Goal: Task Accomplishment & Management: Complete application form

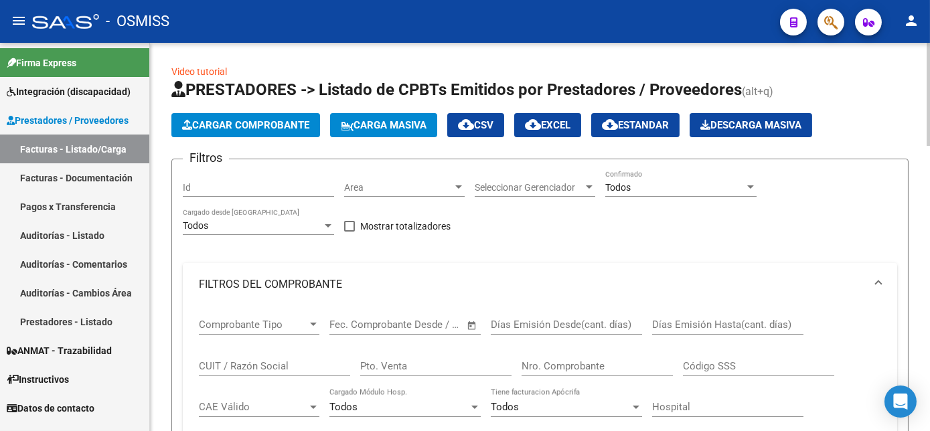
scroll to position [935, 0]
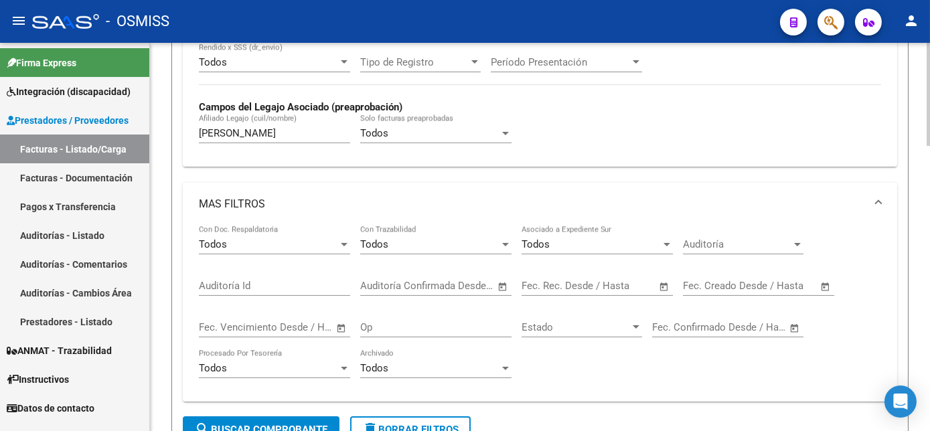
click at [916, 234] on div "Video tutorial PRESTADORES -> Listado de CPBTs Emitidos por Prestadores / Prove…" at bounding box center [541, 202] width 783 height 1456
drag, startPoint x: 262, startPoint y: 128, endPoint x: 197, endPoint y: 153, distance: 69.7
click at [197, 153] on div "Período De Prestación Campos del Archivo de Rendición Devuelto x SSS (dr_envio)…" at bounding box center [540, 70] width 714 height 195
drag, startPoint x: 273, startPoint y: 129, endPoint x: 236, endPoint y: 133, distance: 37.8
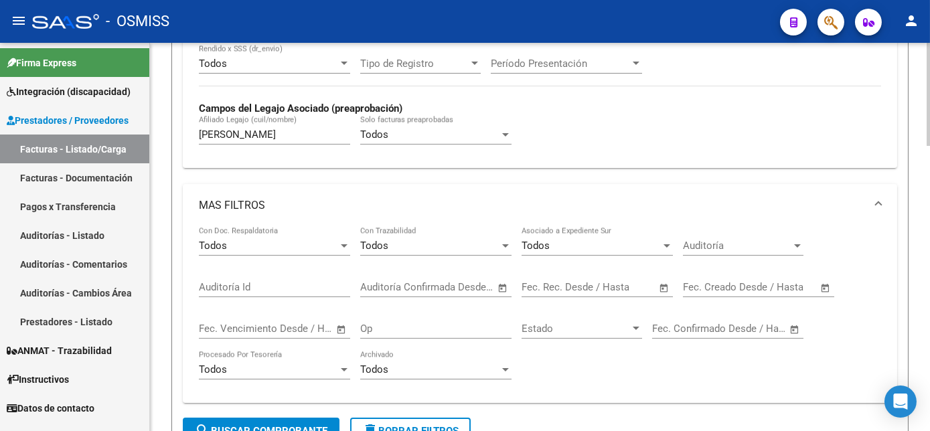
click at [236, 133] on div "[PERSON_NAME] [PERSON_NAME] (cuil/nombre)" at bounding box center [274, 130] width 151 height 29
drag, startPoint x: 236, startPoint y: 134, endPoint x: 186, endPoint y: 137, distance: 49.6
click at [186, 137] on div "Período De Prestación Campos del Archivo de Rendición Devuelto x SSS (dr_envio)…" at bounding box center [540, 70] width 714 height 195
type input "A"
type input "[PERSON_NAME]"
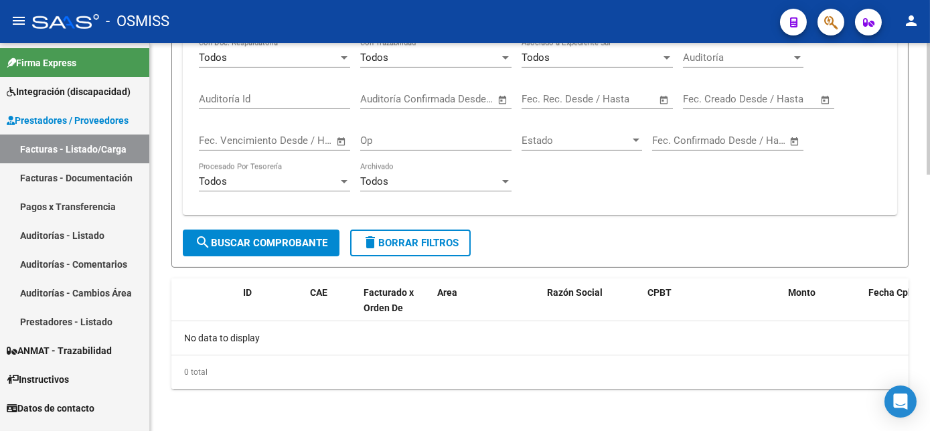
scroll to position [613, 0]
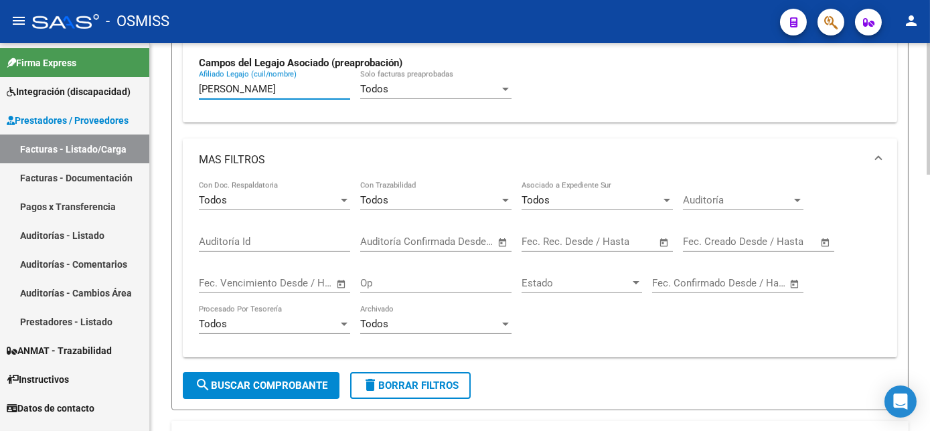
click at [929, 284] on html "menu - OSMISS person Firma Express Integración (discapacidad) Legajos Prestador…" at bounding box center [465, 215] width 930 height 431
drag, startPoint x: 246, startPoint y: 88, endPoint x: 155, endPoint y: 80, distance: 92.1
click at [155, 80] on div "Video tutorial PRESTADORES -> Listado de CPBTs Emitidos por Prestadores / Prove…" at bounding box center [540, 2] width 780 height 1145
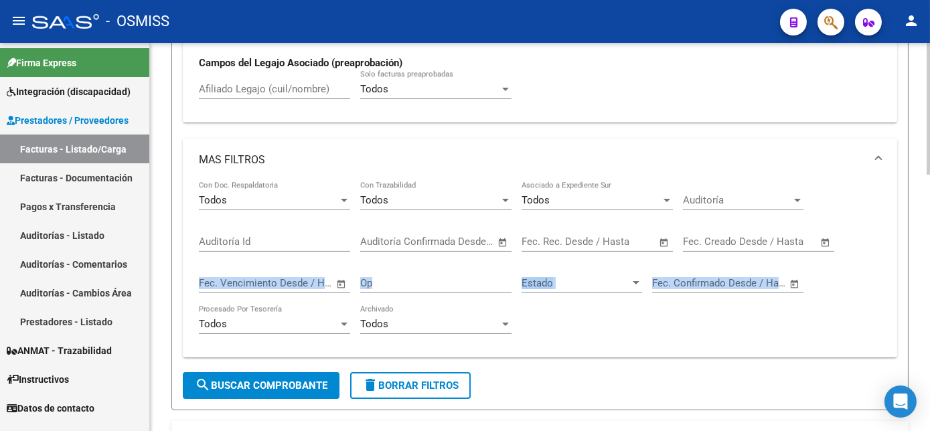
drag, startPoint x: 926, startPoint y: 296, endPoint x: 923, endPoint y: 249, distance: 46.9
click at [923, 249] on div "Video tutorial PRESTADORES -> Listado de CPBTs Emitidos por Prestadores / Prove…" at bounding box center [540, 2] width 780 height 1145
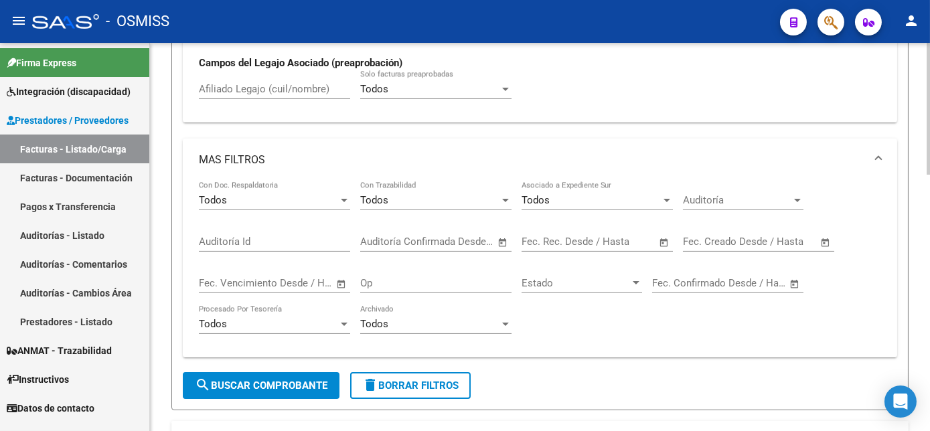
drag, startPoint x: 923, startPoint y: 249, endPoint x: 922, endPoint y: 322, distance: 73.0
click at [922, 322] on div "Video tutorial PRESTADORES -> Listado de CPBTs Emitidos por Prestadores / Prove…" at bounding box center [540, 2] width 780 height 1145
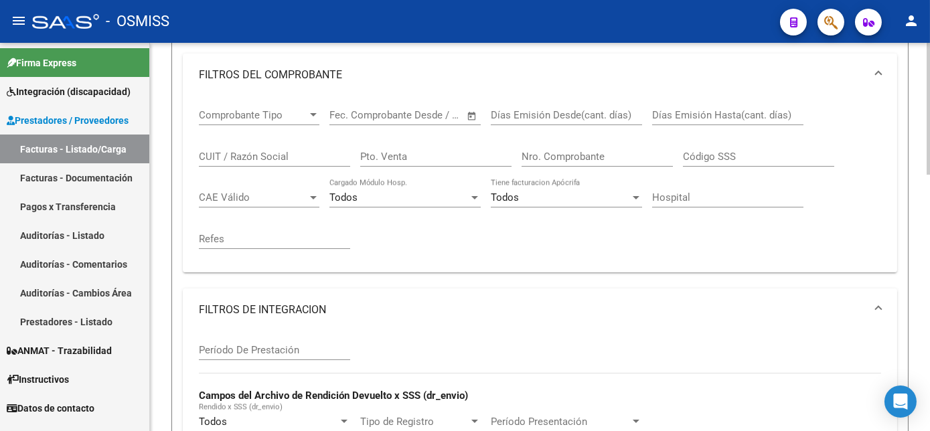
scroll to position [198, 0]
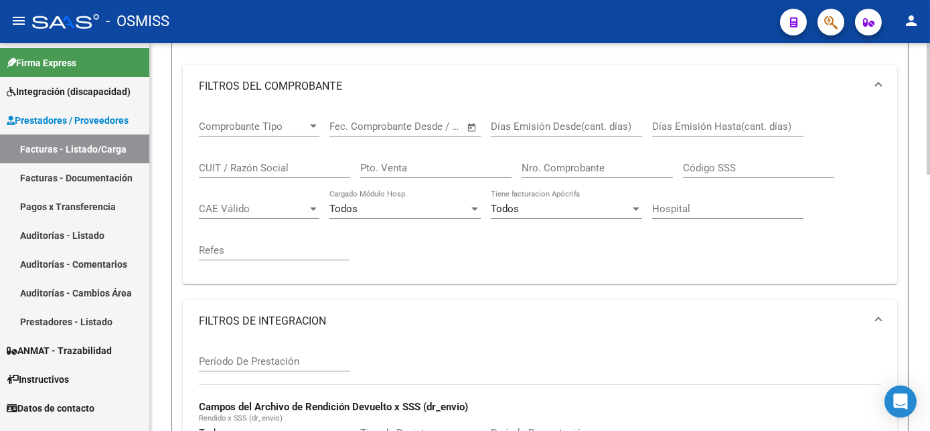
click at [921, 183] on div "Video tutorial PRESTADORES -> Listado de CPBTs Emitidos por Prestadores / Prove…" at bounding box center [541, 417] width 783 height 1145
click at [286, 169] on input "CUIT / Razón Social" at bounding box center [274, 168] width 151 height 12
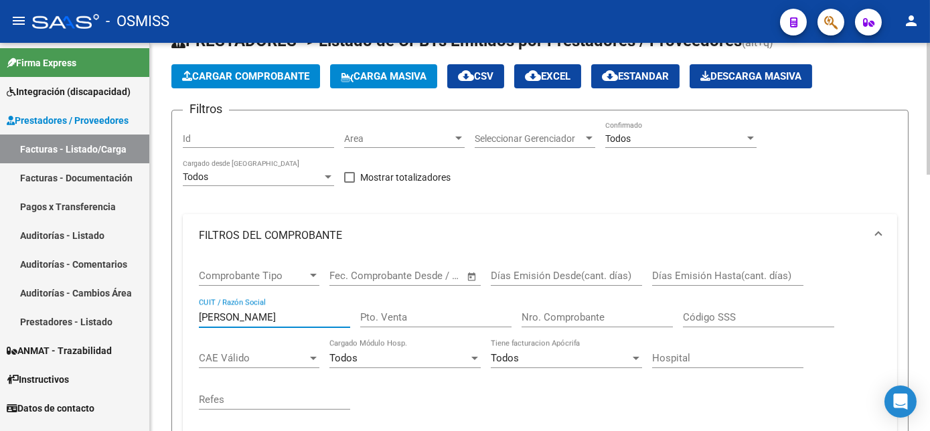
scroll to position [36, 0]
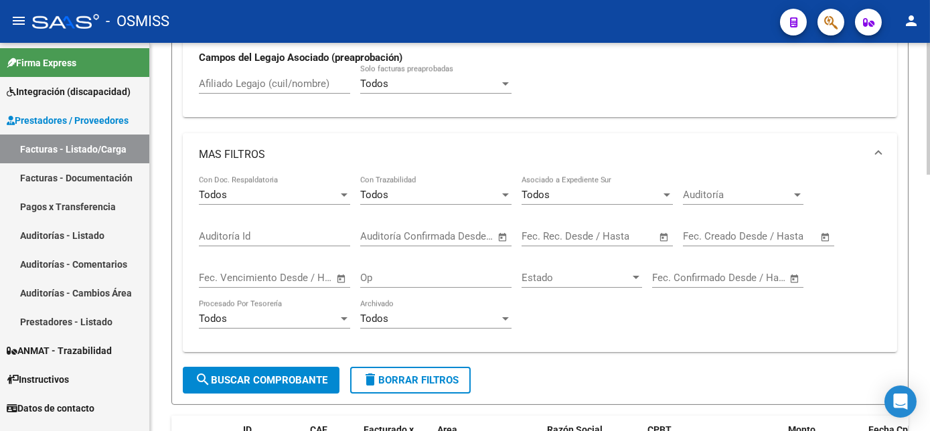
scroll to position [621, 0]
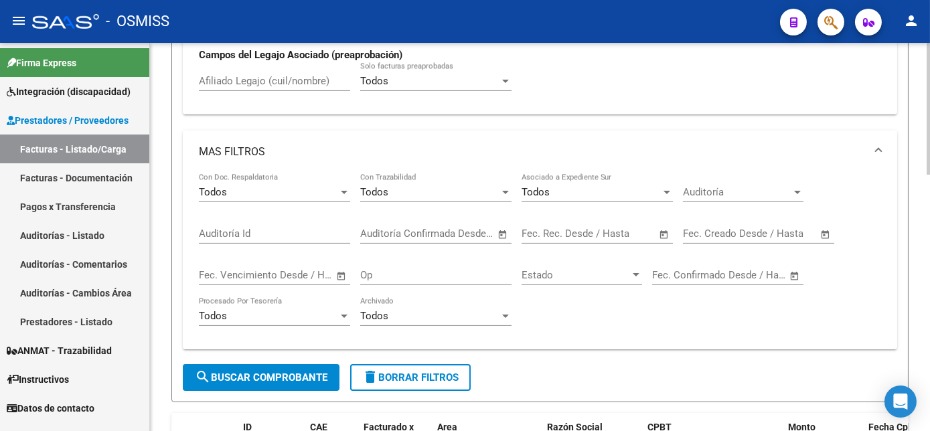
click at [929, 368] on html "menu - OSMISS person Firma Express Integración (discapacidad) Legajos Prestador…" at bounding box center [465, 215] width 930 height 431
type input "[PERSON_NAME]"
click at [319, 380] on span "search Buscar Comprobante" at bounding box center [261, 378] width 133 height 12
drag, startPoint x: 925, startPoint y: 276, endPoint x: 929, endPoint y: 319, distance: 42.4
click at [929, 319] on html "menu - OSMISS person Firma Express Integración (discapacidad) Legajos Prestador…" at bounding box center [465, 215] width 930 height 431
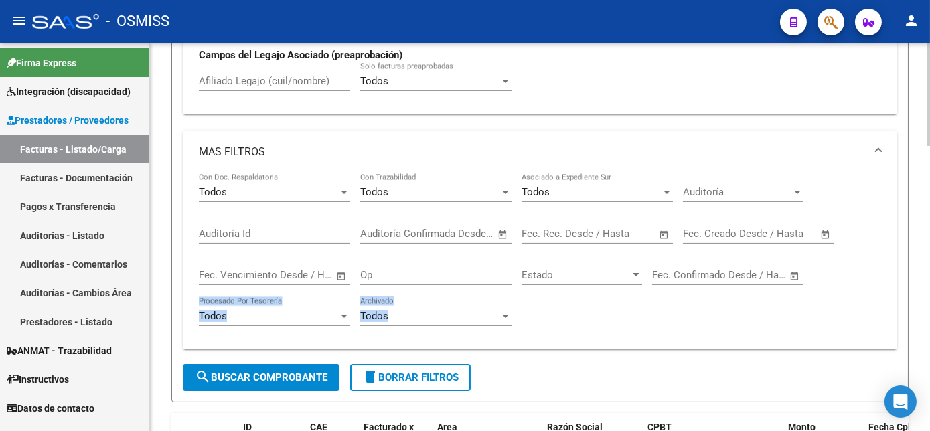
click at [929, 153] on html "menu - OSMISS person Firma Express Integración (discapacidad) Legajos Prestador…" at bounding box center [465, 215] width 930 height 431
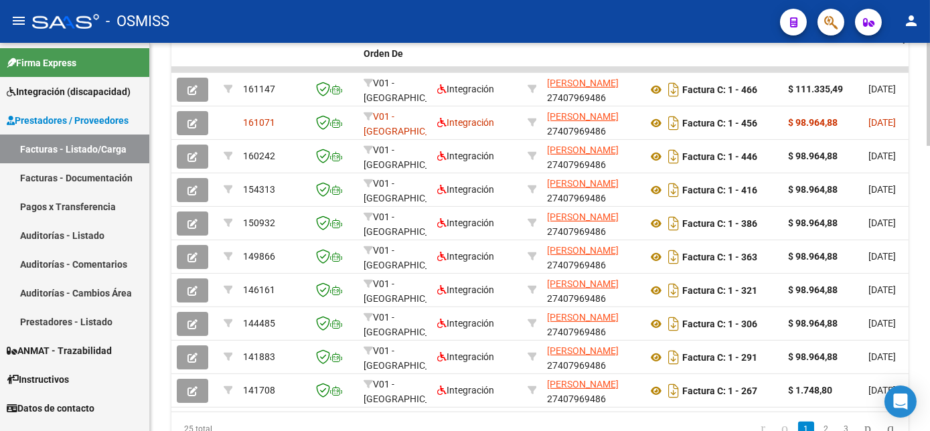
scroll to position [1012, 0]
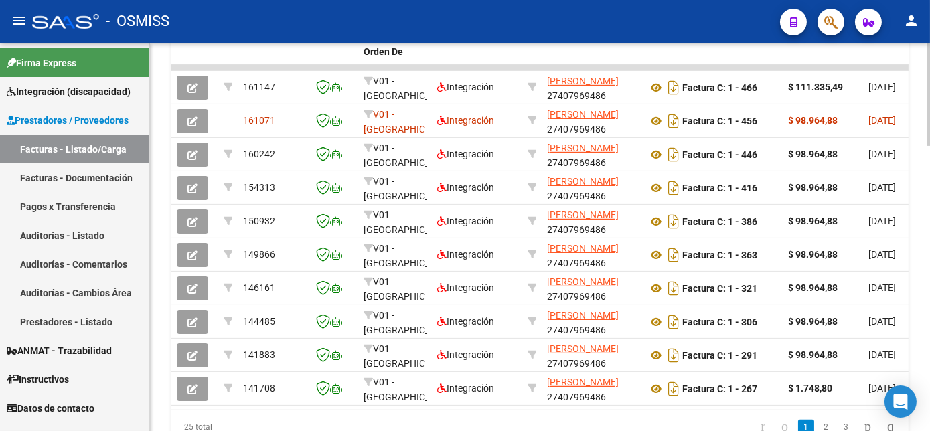
click at [929, 392] on html "menu - OSMISS person Firma Express Integración (discapacidad) Legajos Prestador…" at bounding box center [465, 215] width 930 height 431
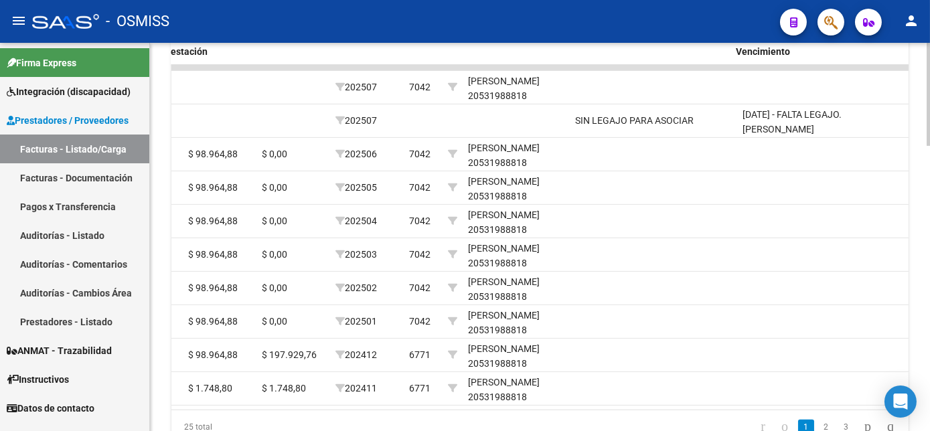
scroll to position [0, 1913]
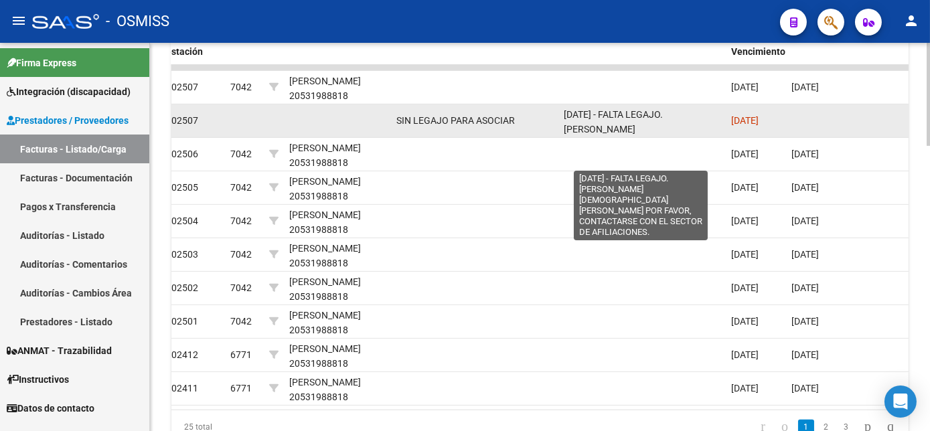
click at [665, 125] on span "[DATE] - FALTA LEGAJO. [PERSON_NAME][DEMOGRAPHIC_DATA] [PERSON_NAME] POR FAVOR,…" at bounding box center [638, 152] width 148 height 87
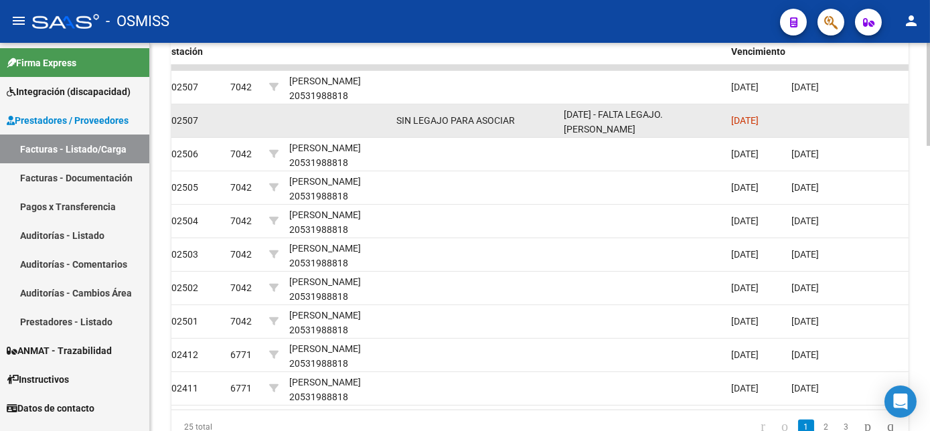
click at [665, 125] on span "[DATE] - FALTA LEGAJO. [PERSON_NAME][DEMOGRAPHIC_DATA] [PERSON_NAME] POR FAVOR,…" at bounding box center [638, 152] width 148 height 87
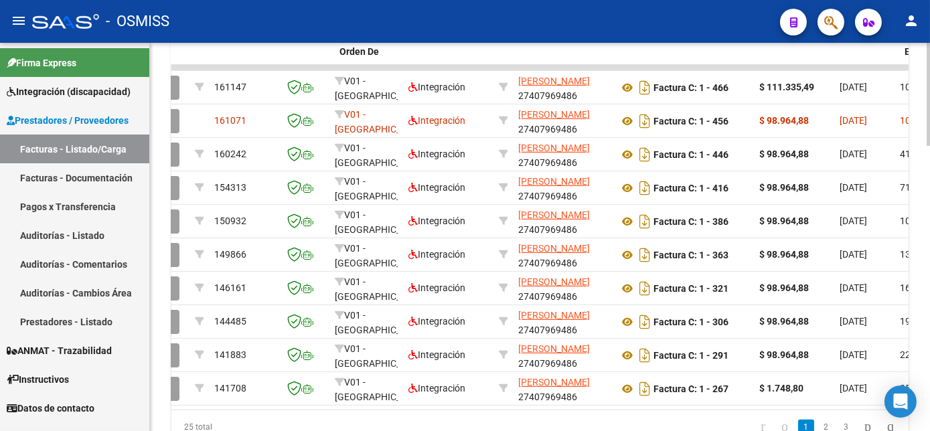
scroll to position [0, 0]
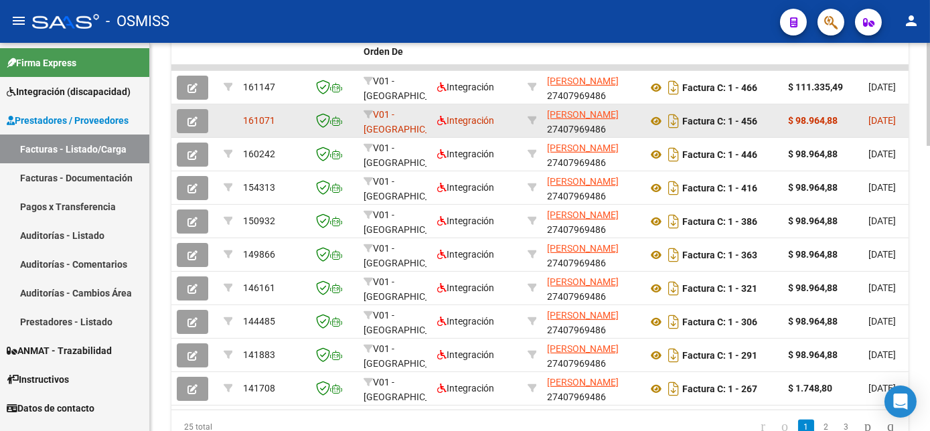
click at [191, 121] on icon "button" at bounding box center [192, 121] width 10 height 10
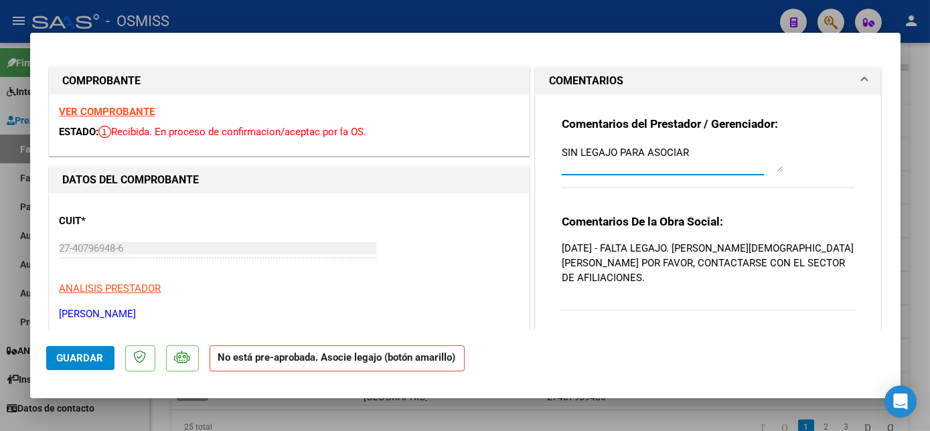
click at [685, 155] on textarea "SIN LEGAJO PARA ASOCIAR" at bounding box center [672, 158] width 221 height 27
type textarea "SIN LEGAJO PARA ASOCIAR-LEGAJO CARGADO [DATE]"
click at [82, 354] on span "Guardar" at bounding box center [80, 358] width 47 height 12
click at [114, 411] on div at bounding box center [465, 215] width 930 height 431
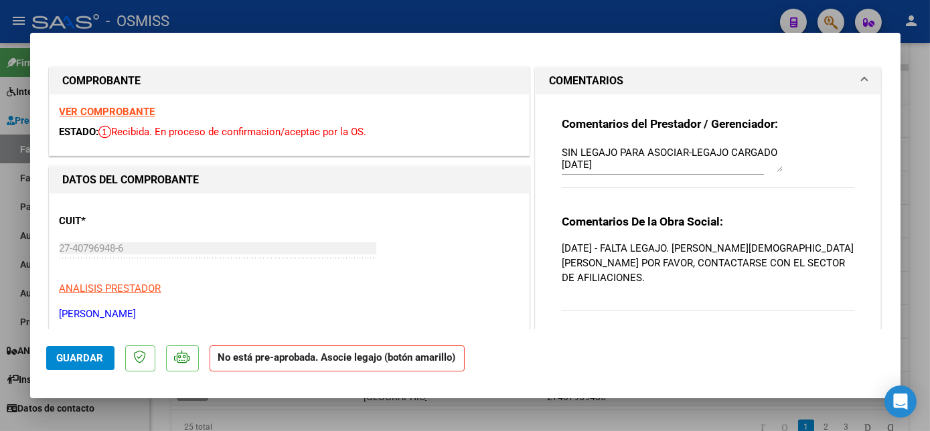
type input "$ 0,00"
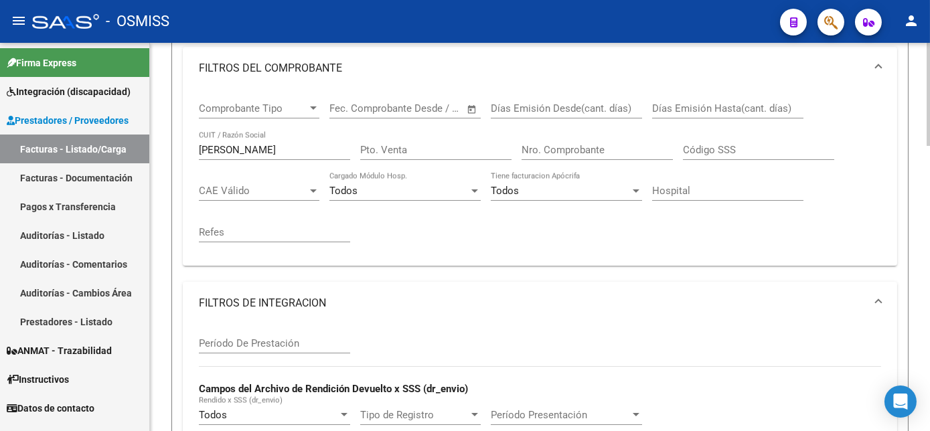
scroll to position [203, 0]
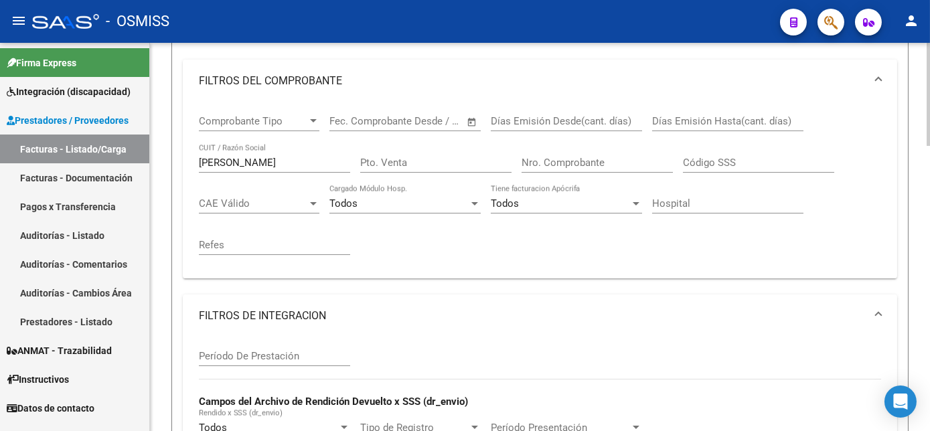
click at [929, 121] on html "menu - OSMISS person Firma Express Integración (discapacidad) Legajos Prestador…" at bounding box center [465, 215] width 930 height 431
drag, startPoint x: 252, startPoint y: 163, endPoint x: 138, endPoint y: 152, distance: 115.0
click at [138, 152] on mat-sidenav-container "Firma Express Integración (discapacidad) Legajos Prestadores / Proveedores Fact…" at bounding box center [465, 237] width 930 height 388
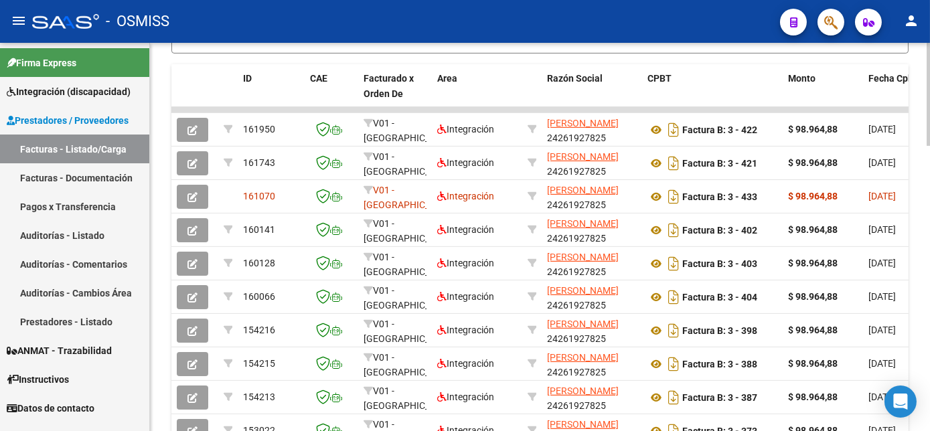
scroll to position [973, 0]
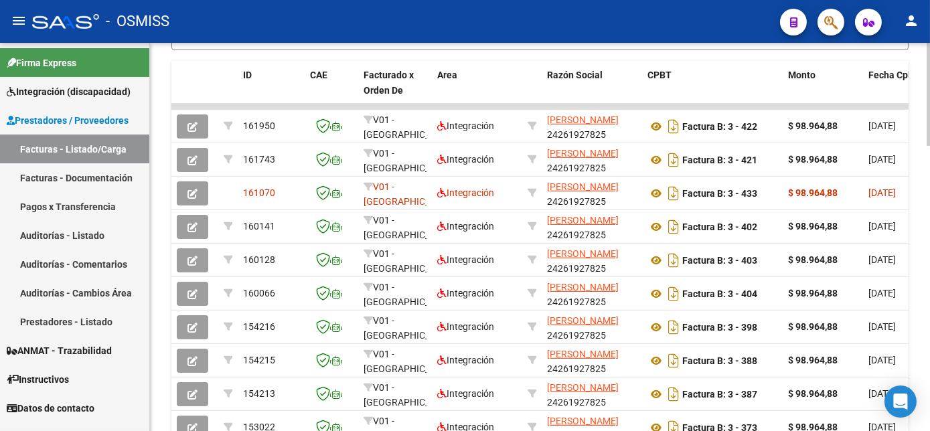
click at [929, 361] on html "menu - OSMISS person Firma Express Integración (discapacidad) Legajos Prestador…" at bounding box center [465, 215] width 930 height 431
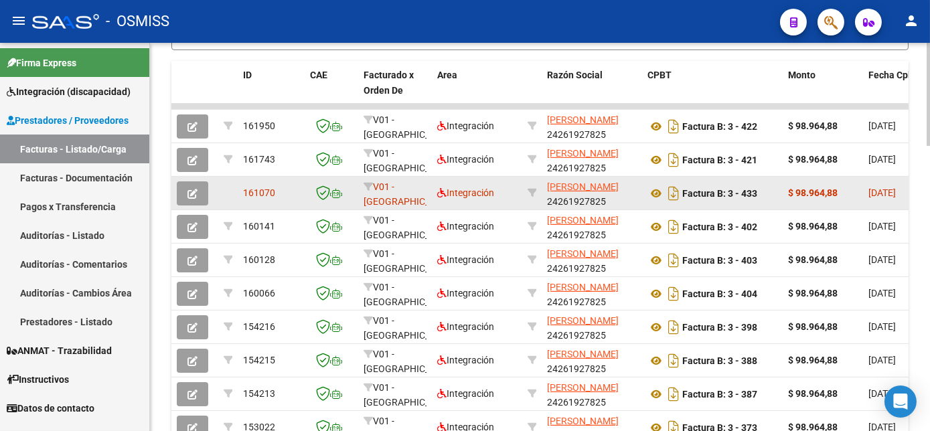
type input "[PERSON_NAME]"
click at [196, 187] on span "button" at bounding box center [192, 193] width 10 height 12
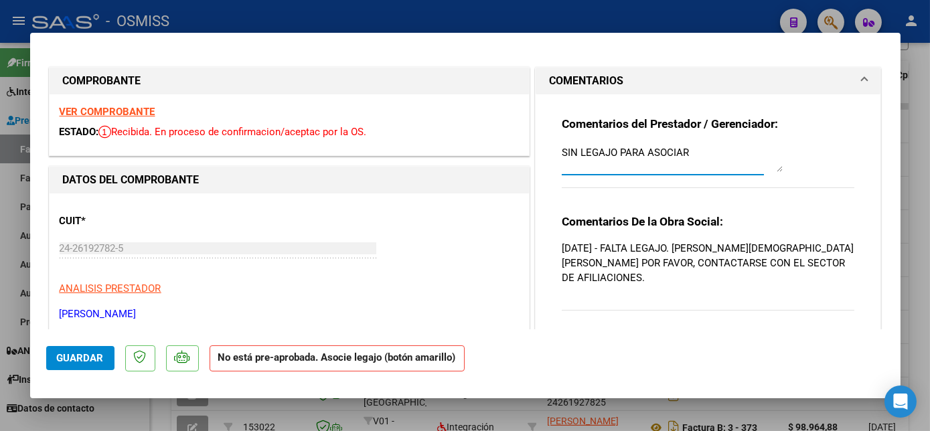
click at [687, 150] on textarea "SIN LEGAJO PARA ASOCIAR" at bounding box center [672, 158] width 221 height 27
type textarea "SIN LEGAJO PARA ASOCIAR-LEGAJO CARGADO [DATE]"
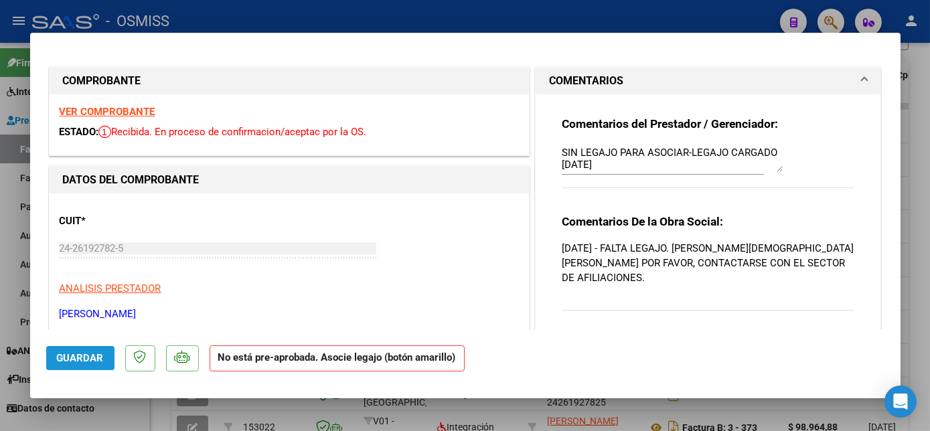
click at [89, 359] on span "Guardar" at bounding box center [80, 358] width 47 height 12
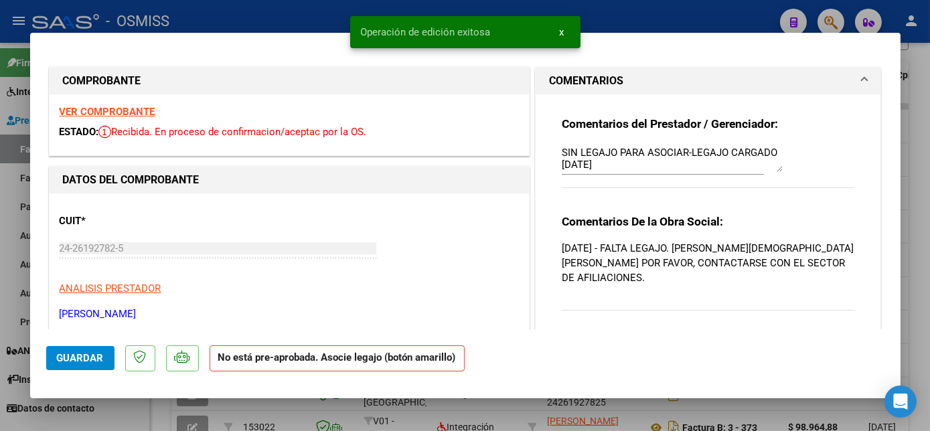
click at [924, 141] on div at bounding box center [465, 215] width 930 height 431
type input "$ 0,00"
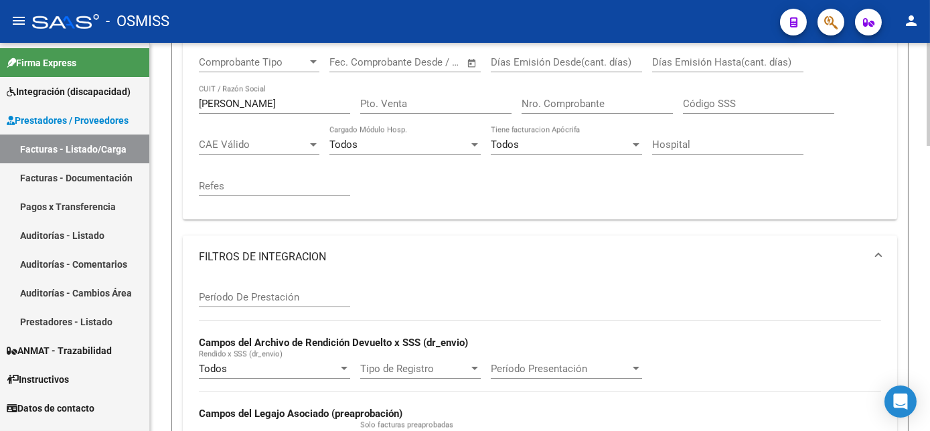
scroll to position [248, 0]
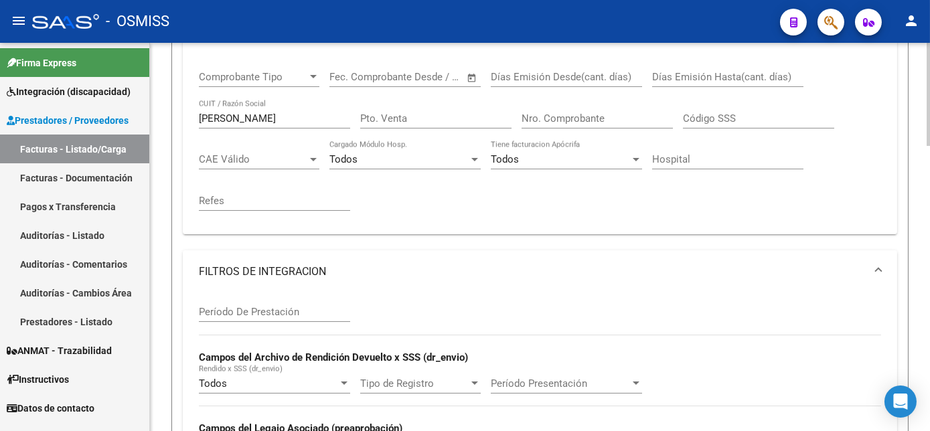
click at [929, 141] on html "menu - OSMISS person Firma Express Integración (discapacidad) Legajos Prestador…" at bounding box center [465, 215] width 930 height 431
click at [248, 122] on input "[PERSON_NAME]" at bounding box center [274, 118] width 151 height 12
type input "J"
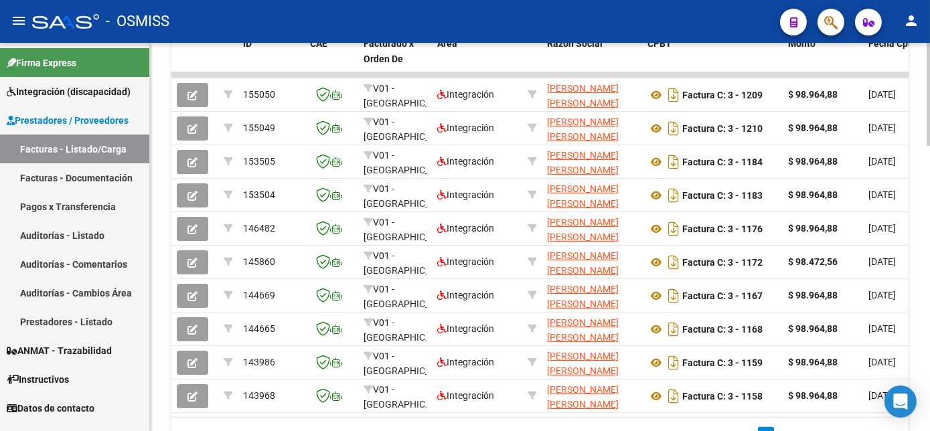
scroll to position [1033, 0]
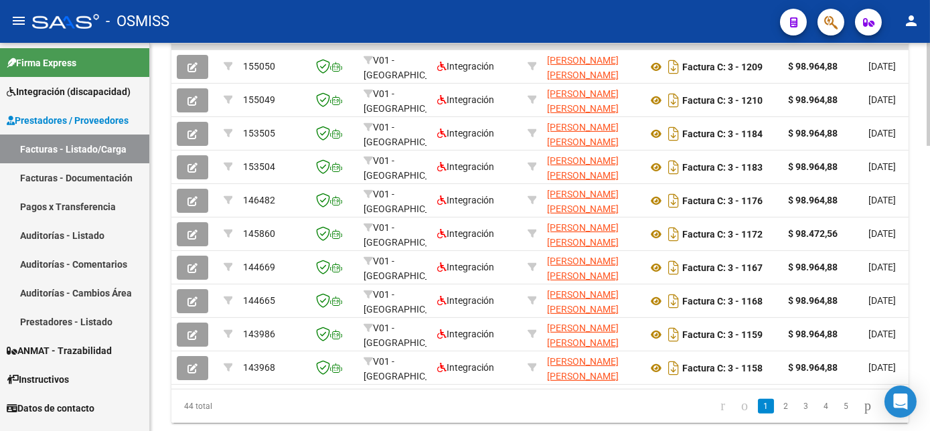
click at [929, 369] on html "menu - OSMISS person Firma Express Integración (discapacidad) Legajos Prestador…" at bounding box center [465, 215] width 930 height 431
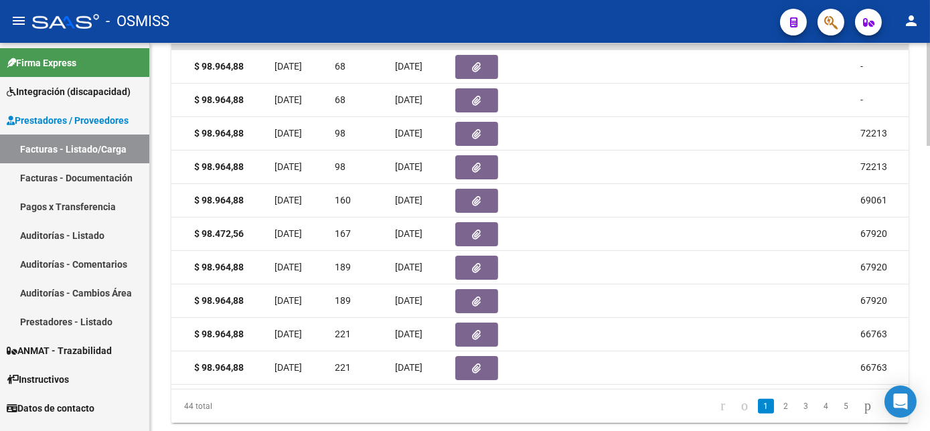
scroll to position [0, 0]
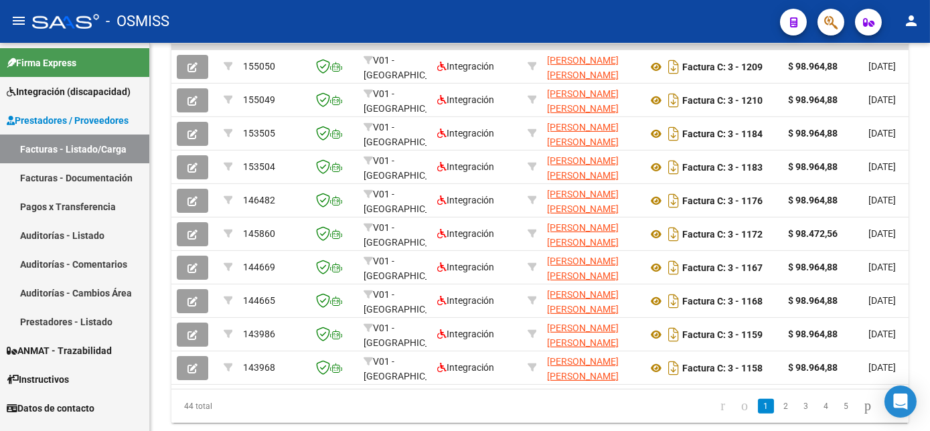
type input "[PERSON_NAME]"
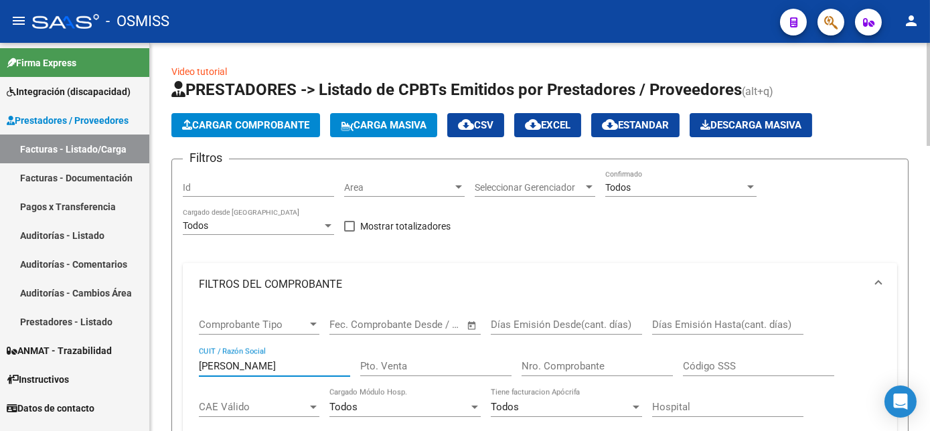
click at [277, 116] on button "Cargar Comprobante" at bounding box center [245, 125] width 149 height 24
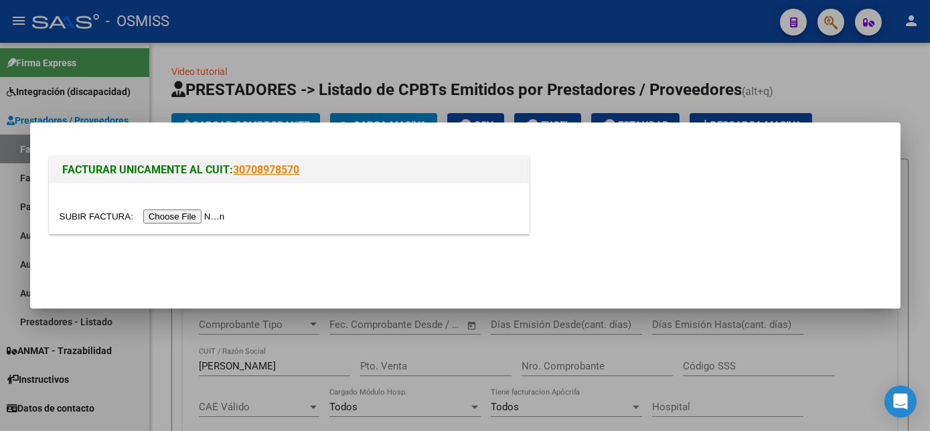
click at [185, 210] on input "file" at bounding box center [144, 217] width 169 height 14
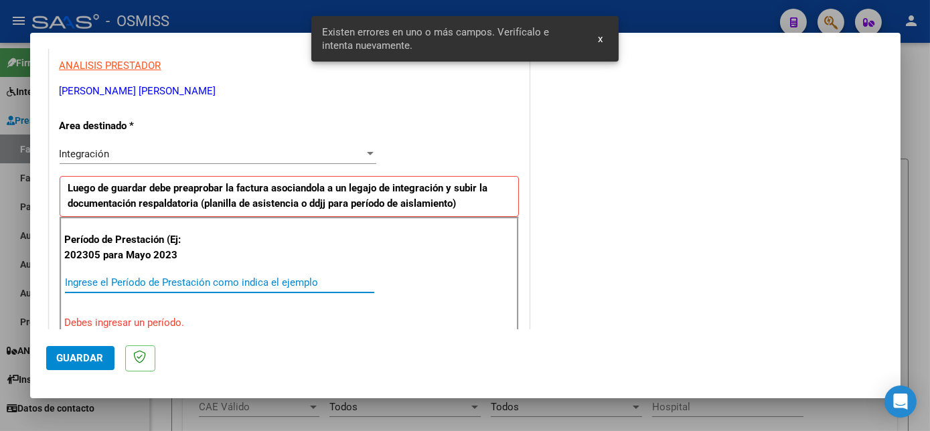
scroll to position [278, 0]
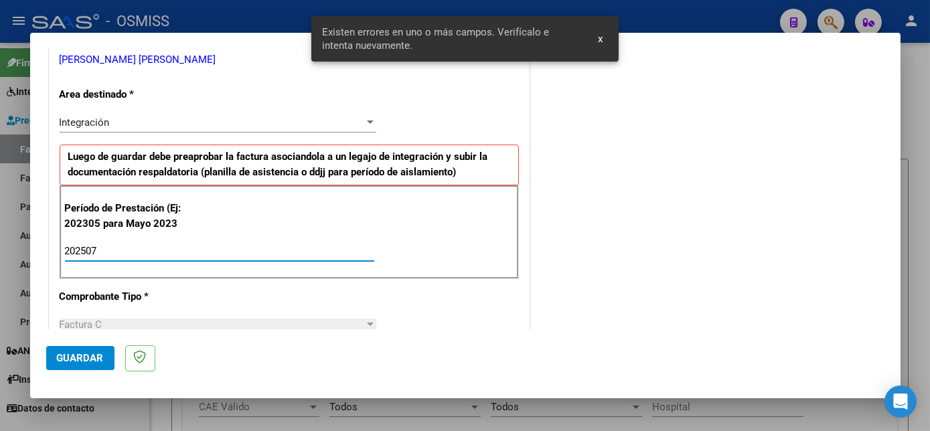
type input "202507"
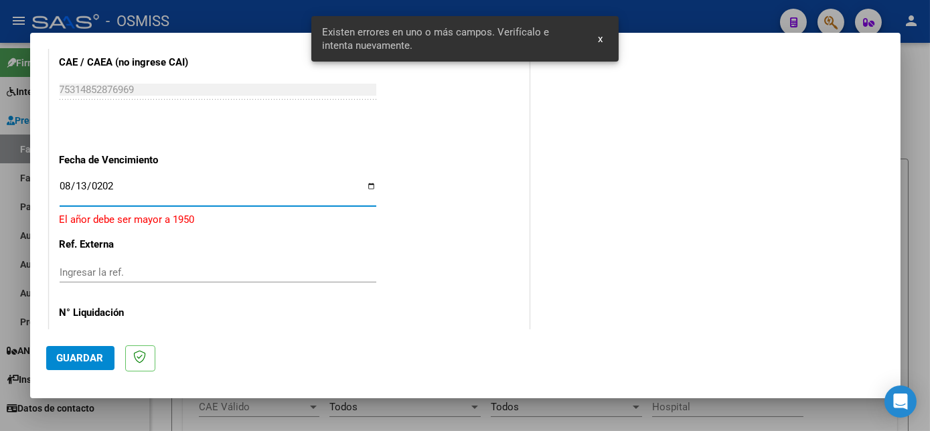
type input "[DATE]"
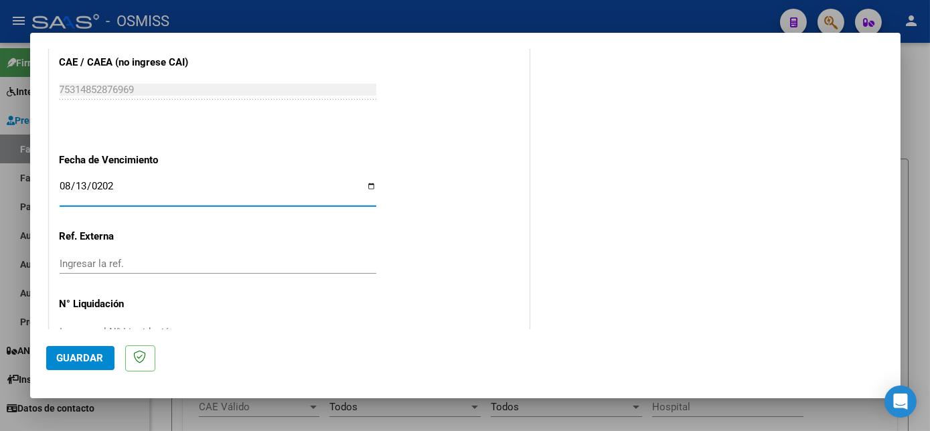
click at [91, 357] on span "Guardar" at bounding box center [80, 358] width 47 height 12
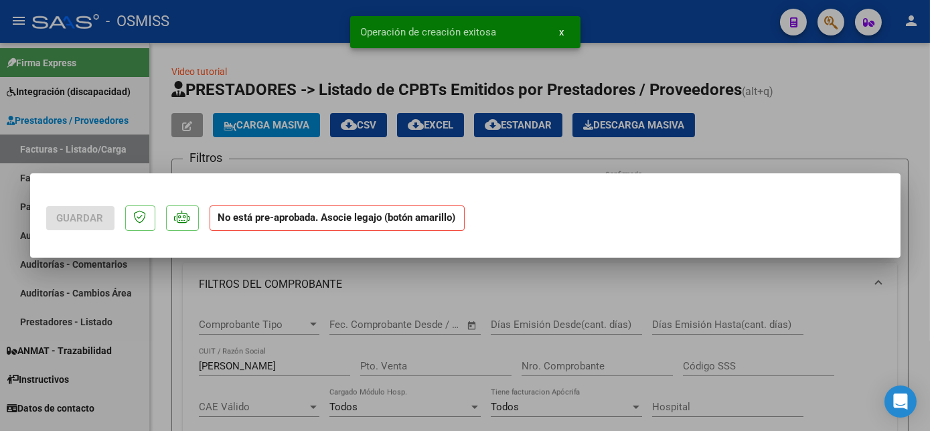
scroll to position [0, 0]
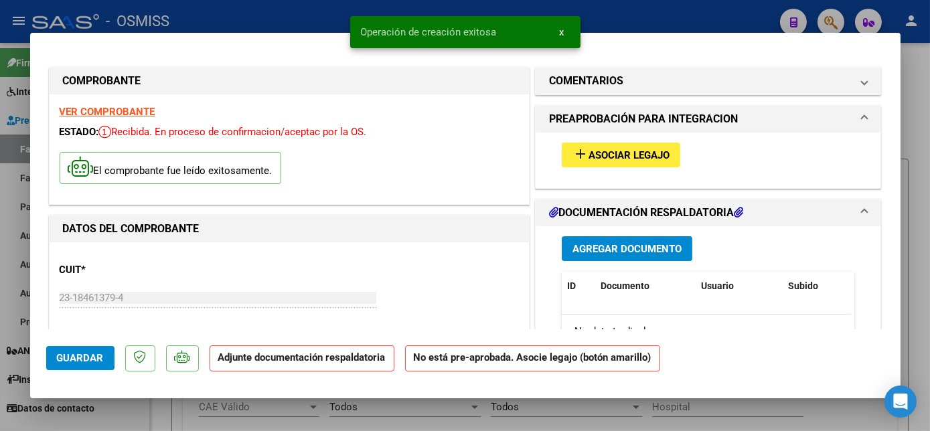
click at [616, 157] on span "Asociar Legajo" at bounding box center [628, 155] width 81 height 12
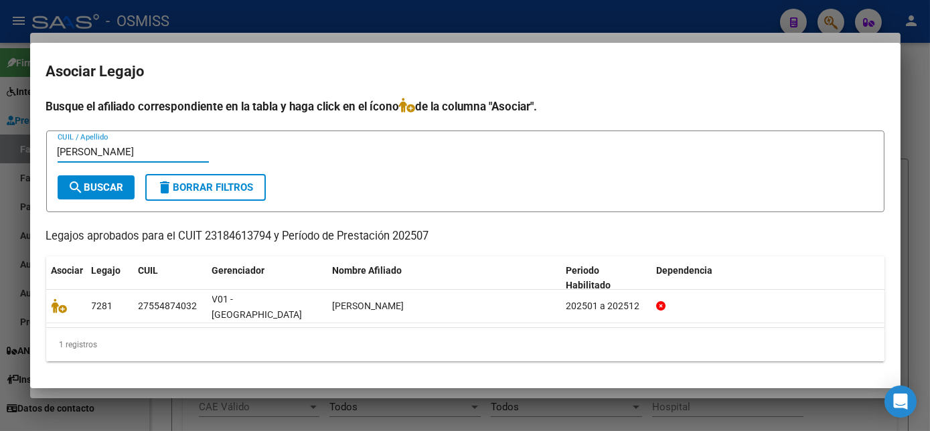
type input "[PERSON_NAME]"
click at [114, 193] on span "search Buscar" at bounding box center [96, 187] width 56 height 12
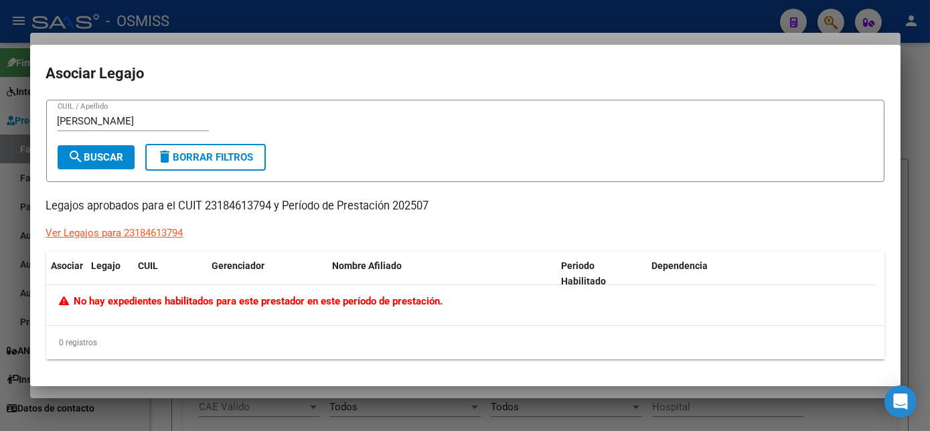
click at [908, 112] on div at bounding box center [465, 215] width 930 height 431
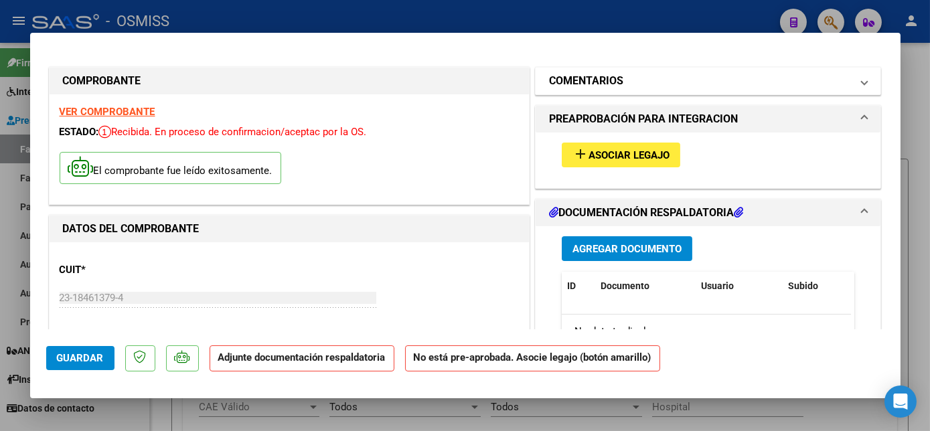
click at [641, 86] on mat-panel-title "COMENTARIOS" at bounding box center [700, 81] width 303 height 16
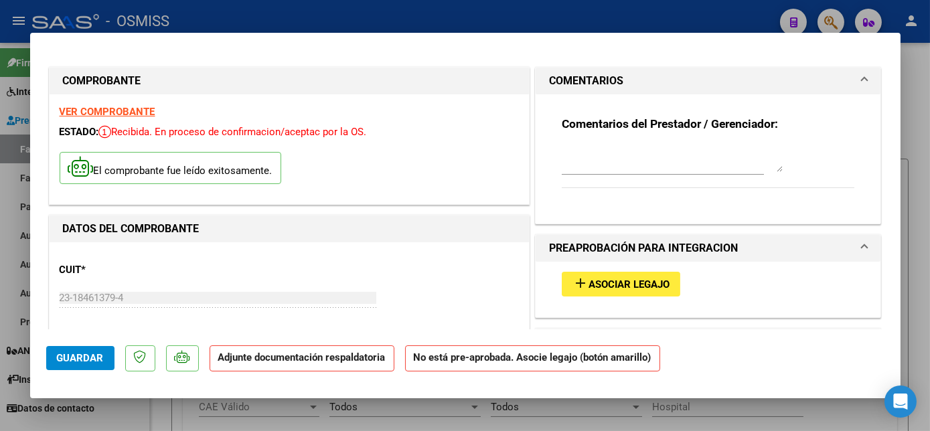
click at [562, 169] on textarea at bounding box center [672, 158] width 221 height 27
type textarea "SIN LEGAJO PARA ASOCIAR-CARGADO 11/08"
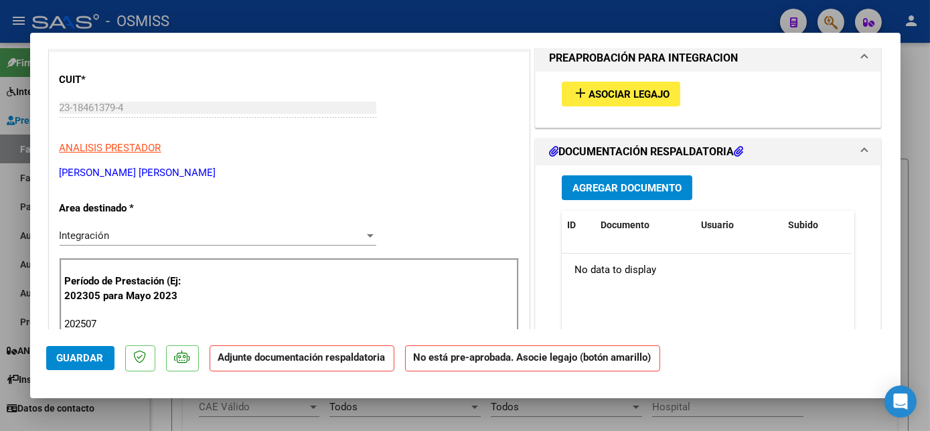
scroll to position [226, 0]
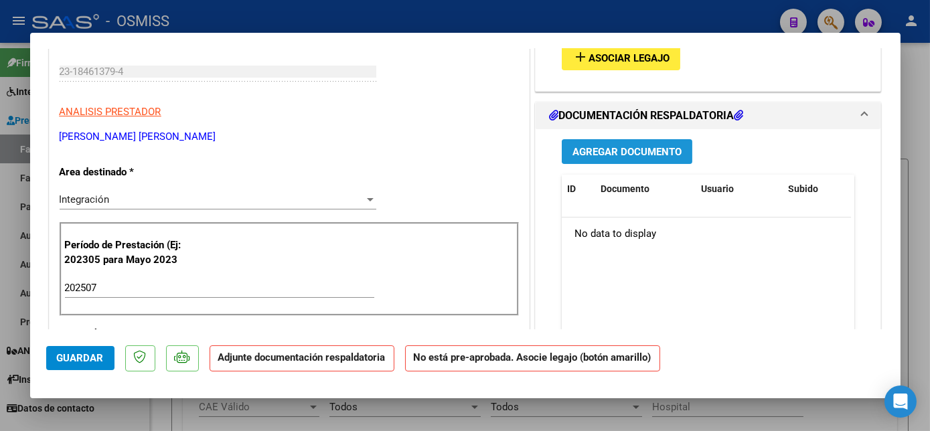
click at [596, 147] on span "Agregar Documento" at bounding box center [626, 152] width 109 height 12
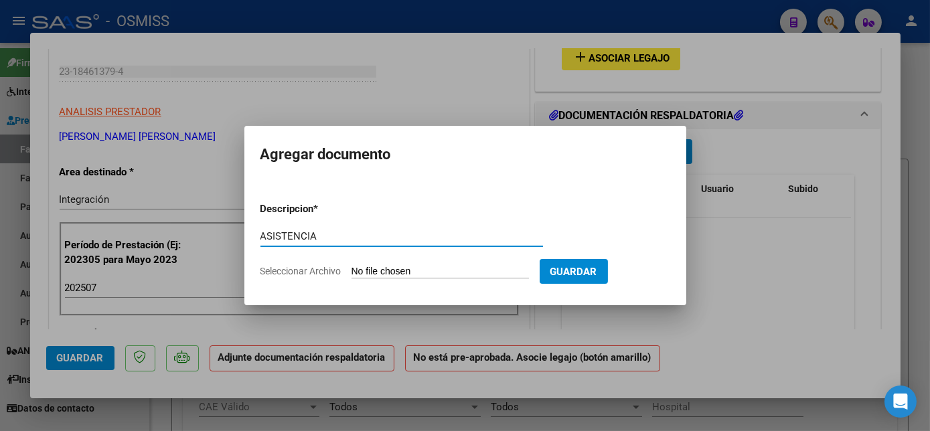
type input "ASISTENCIA"
click at [398, 273] on input "Seleccionar Archivo" at bounding box center [439, 272] width 177 height 13
type input "C:\fakepath\[PERSON_NAME][DATE] - [PERSON_NAME].pdf"
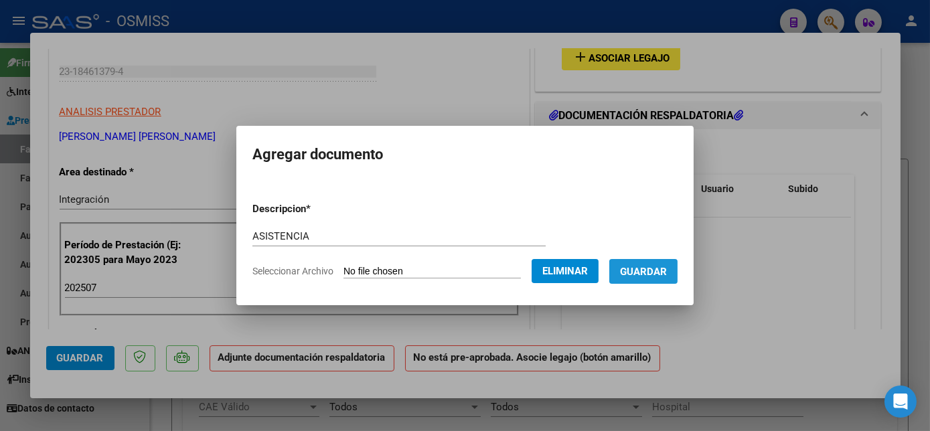
click at [665, 275] on span "Guardar" at bounding box center [643, 272] width 47 height 12
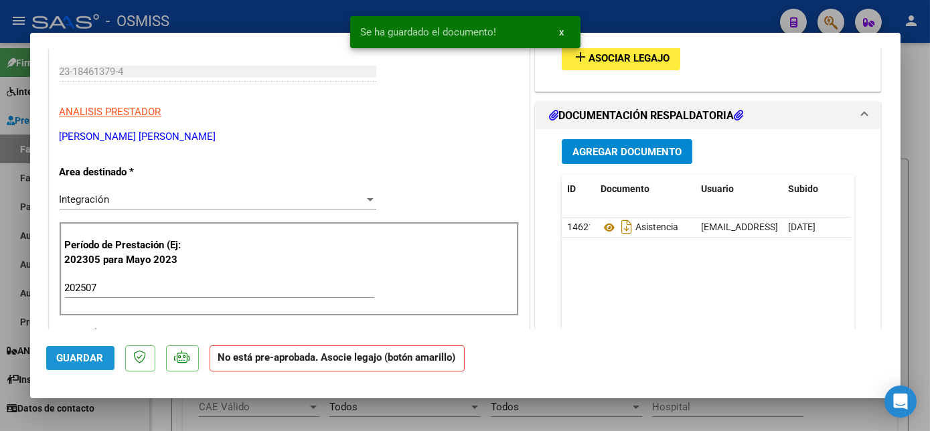
click at [84, 360] on span "Guardar" at bounding box center [80, 358] width 47 height 12
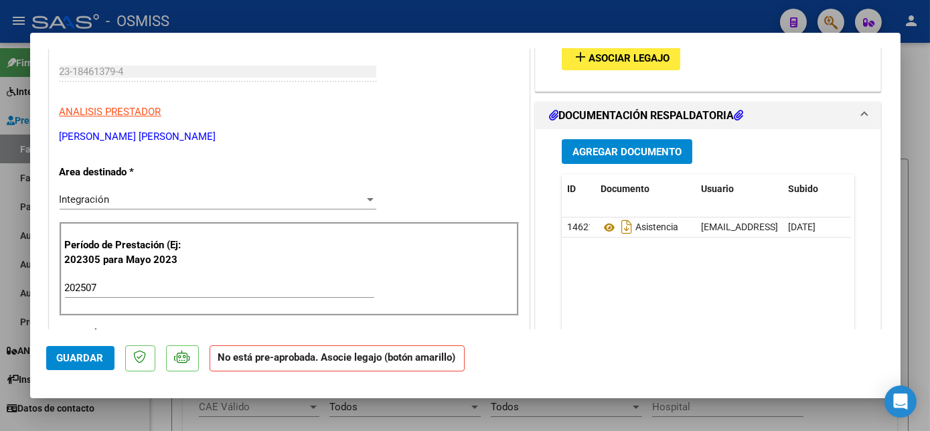
click at [118, 415] on div at bounding box center [465, 215] width 930 height 431
type input "$ 0,00"
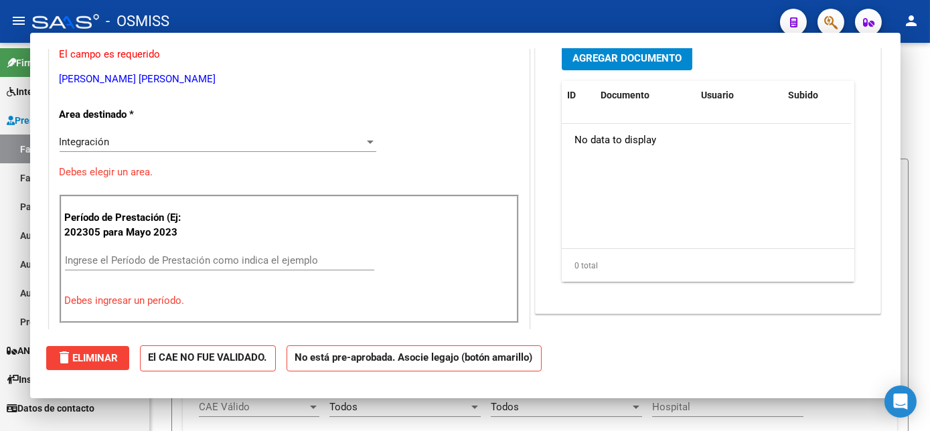
scroll to position [185, 0]
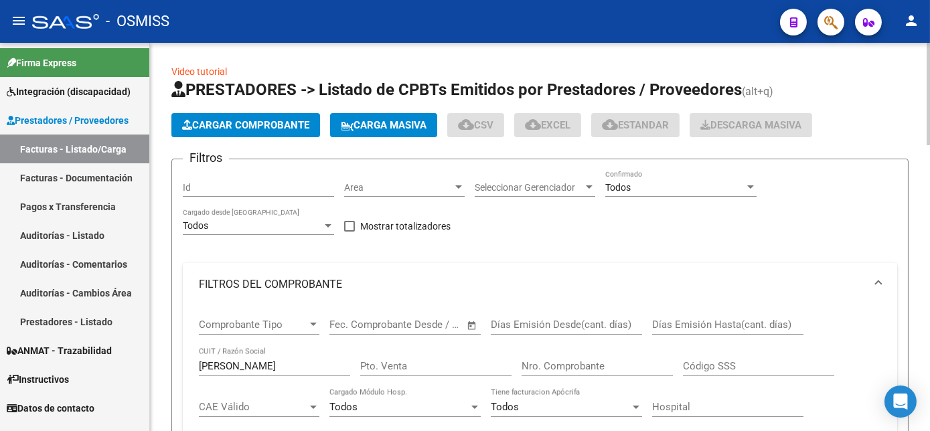
click at [267, 124] on span "Cargar Comprobante" at bounding box center [245, 125] width 127 height 12
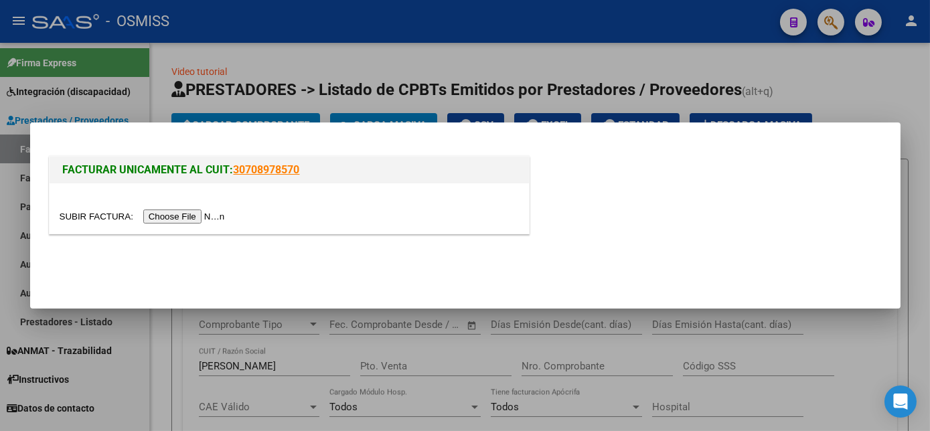
click at [189, 211] on input "file" at bounding box center [144, 217] width 169 height 14
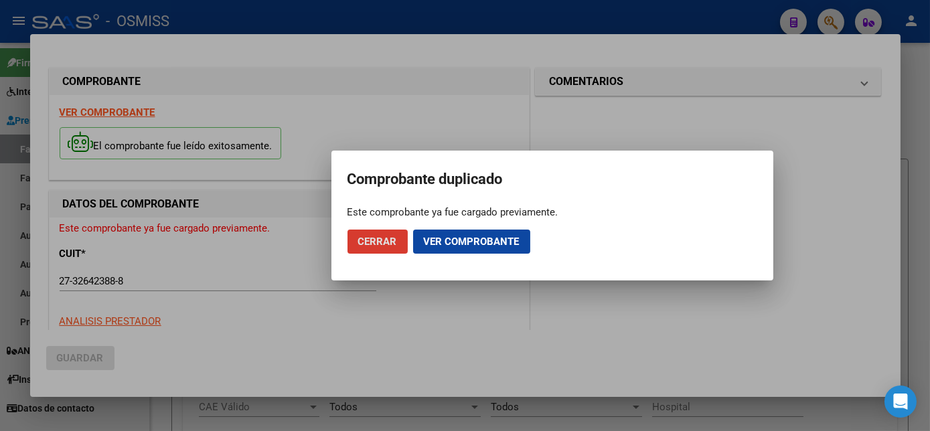
click at [371, 238] on span "Cerrar" at bounding box center [377, 242] width 39 height 12
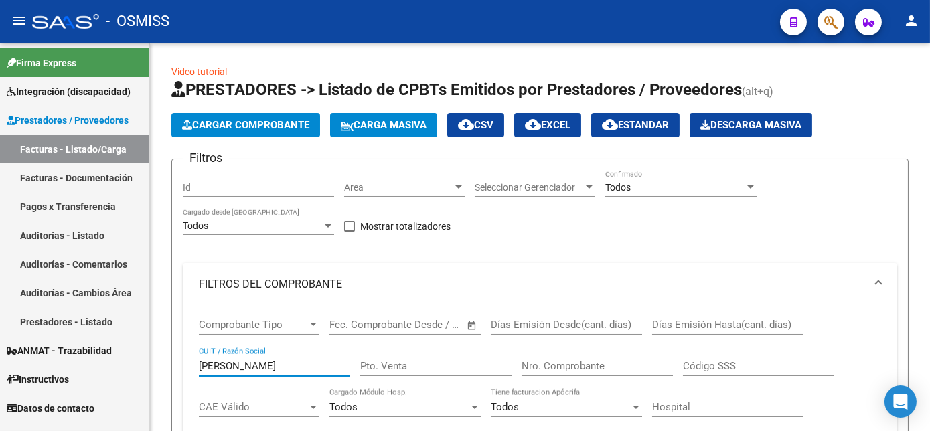
drag, startPoint x: 256, startPoint y: 365, endPoint x: 147, endPoint y: 369, distance: 108.5
click at [147, 369] on mat-sidenav-container "Firma Express Integración (discapacidad) Legajos Prestadores / Proveedores Fact…" at bounding box center [465, 237] width 930 height 388
type input "DAL CORSO"
drag, startPoint x: 926, startPoint y: 143, endPoint x: 932, endPoint y: 175, distance: 32.7
click at [929, 175] on html "menu - OSMISS person Firma Express Integración (discapacidad) Legajos Prestador…" at bounding box center [465, 215] width 930 height 431
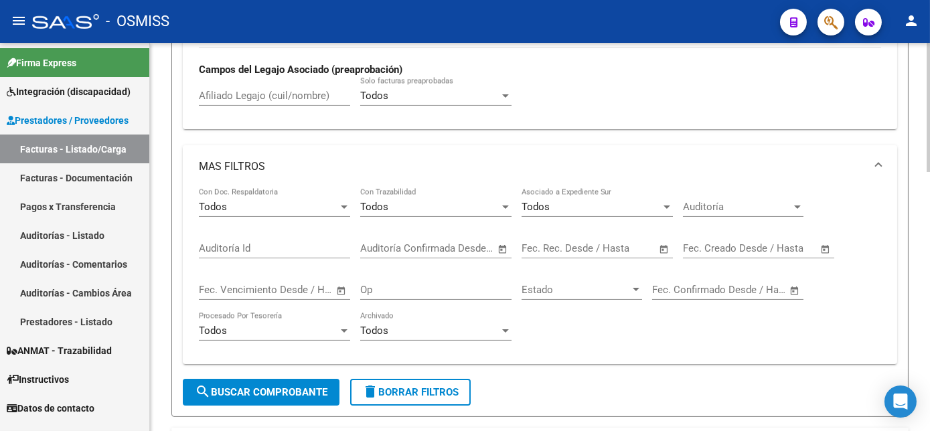
scroll to position [776, 0]
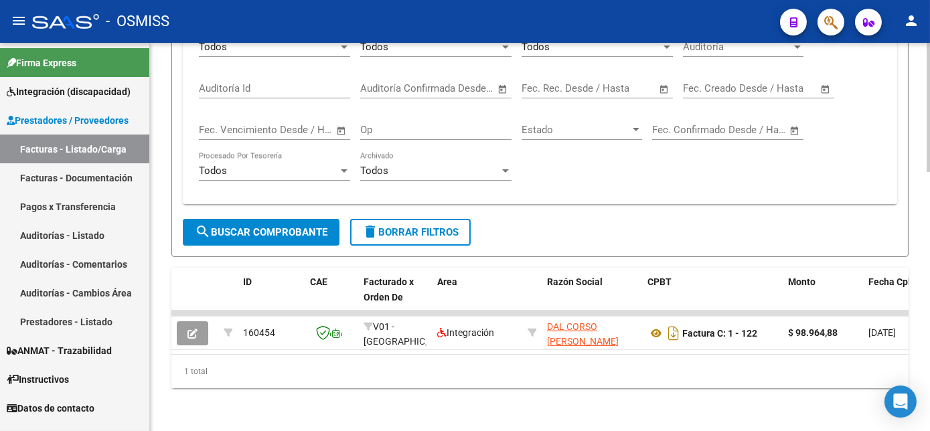
click at [929, 430] on html "menu - OSMISS person Firma Express Integración (discapacidad) Legajos Prestador…" at bounding box center [465, 215] width 930 height 431
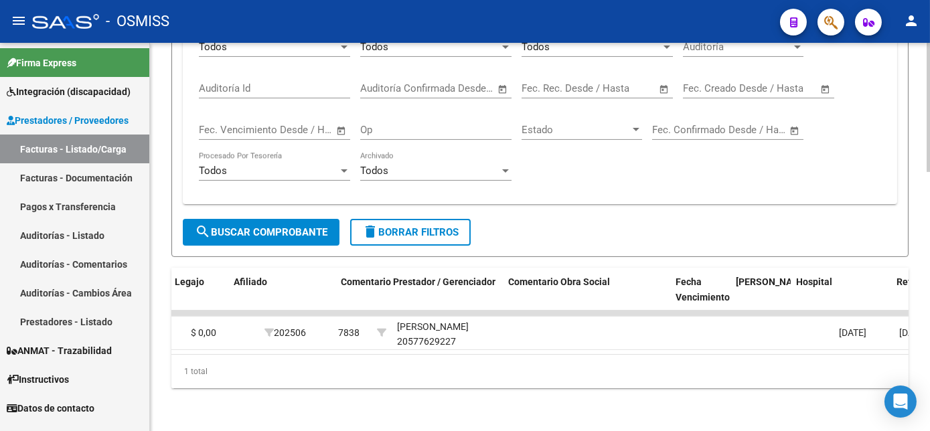
scroll to position [0, 0]
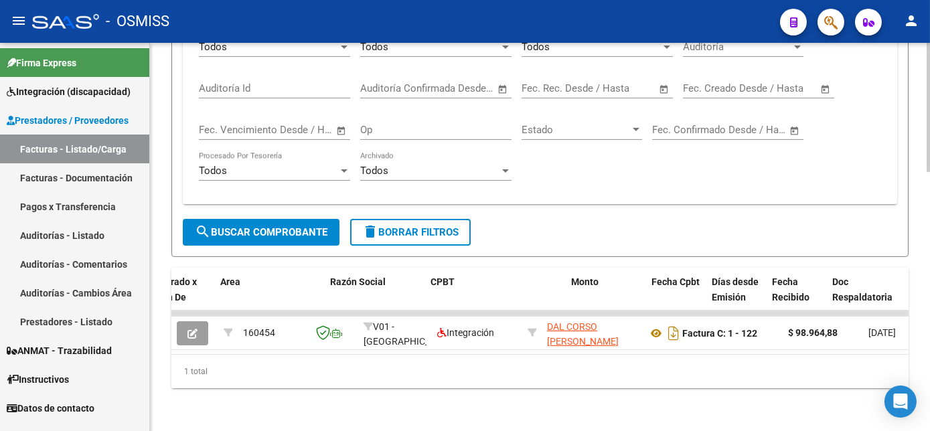
scroll to position [0, 287]
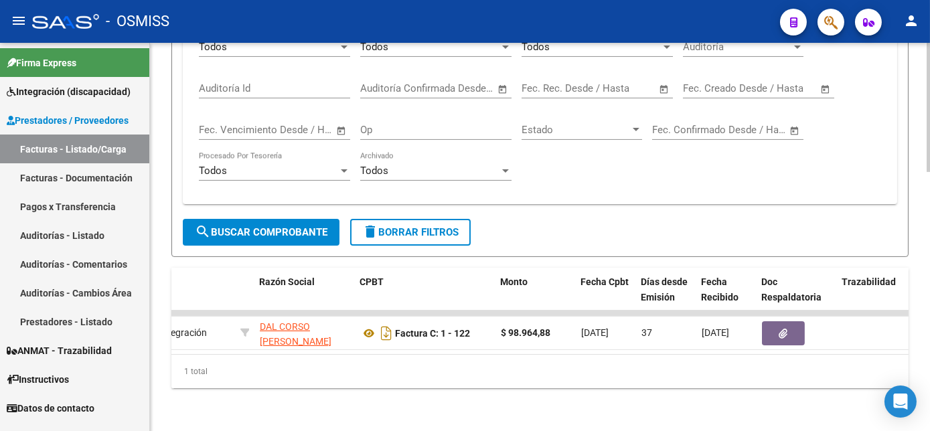
click at [859, 204] on div "MAS FILTROS Todos Con Doc. Respaldatoria Todos Con Trazabilidad Todos Asociado …" at bounding box center [540, 102] width 714 height 234
click at [408, 226] on span "delete Borrar Filtros" at bounding box center [410, 232] width 96 height 12
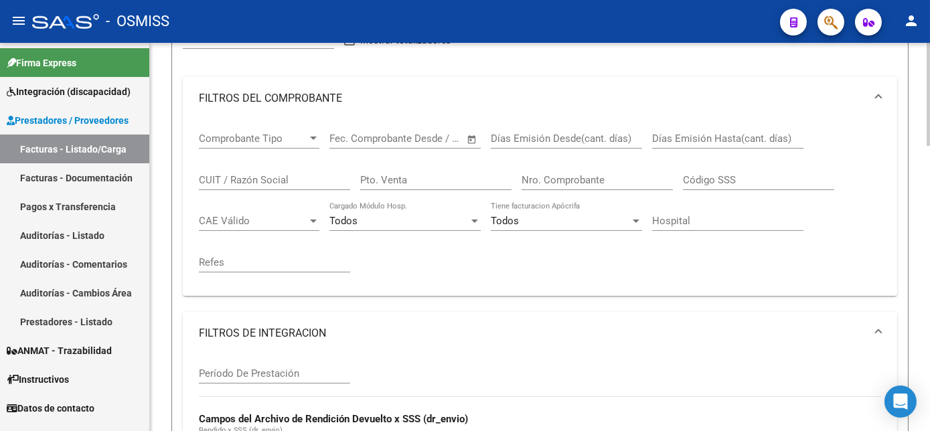
scroll to position [0, 0]
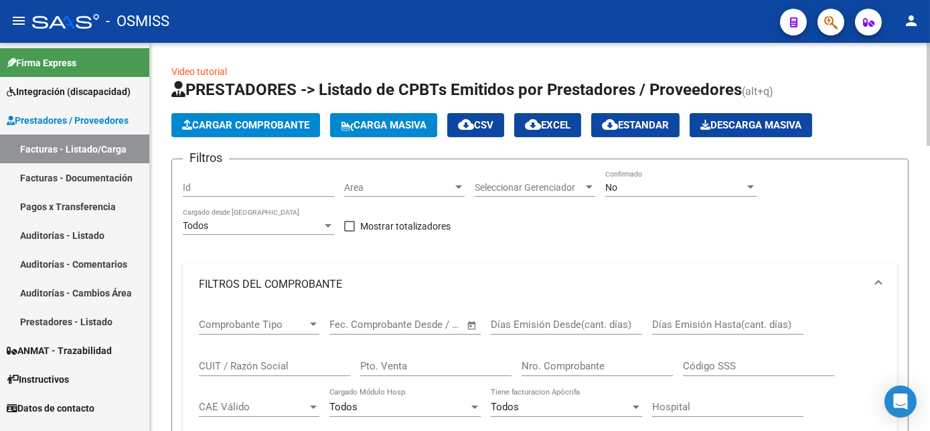
click at [929, 118] on html "menu - OSMISS person Firma Express Integración (discapacidad) Legajos Prestador…" at bounding box center [465, 215] width 930 height 431
click at [749, 182] on div at bounding box center [750, 187] width 12 height 11
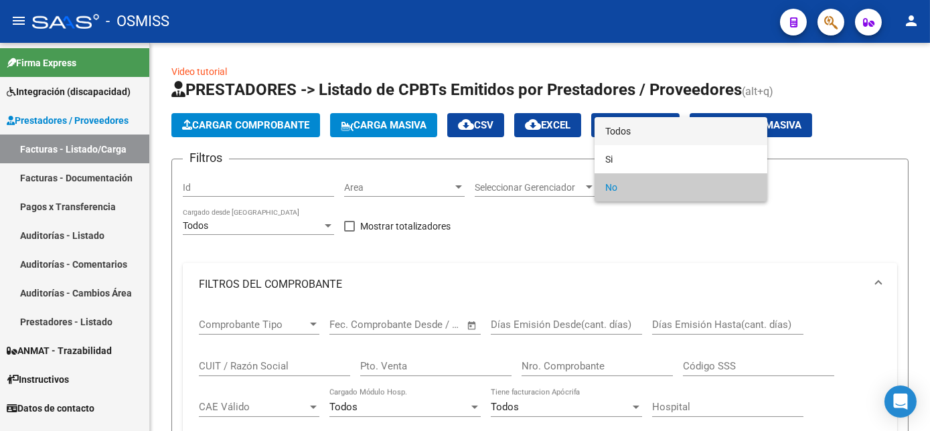
click at [637, 133] on span "Todos" at bounding box center [680, 131] width 151 height 28
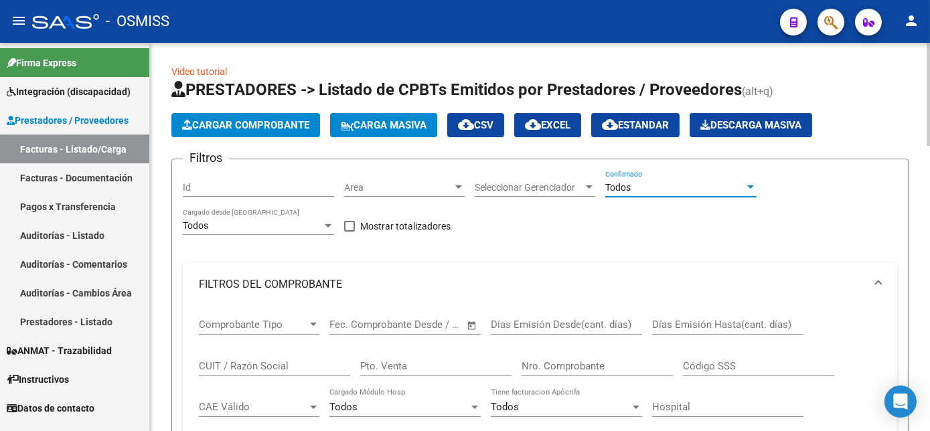
click at [926, 118] on div at bounding box center [927, 94] width 3 height 103
click at [221, 121] on span "Cargar Comprobante" at bounding box center [245, 125] width 127 height 12
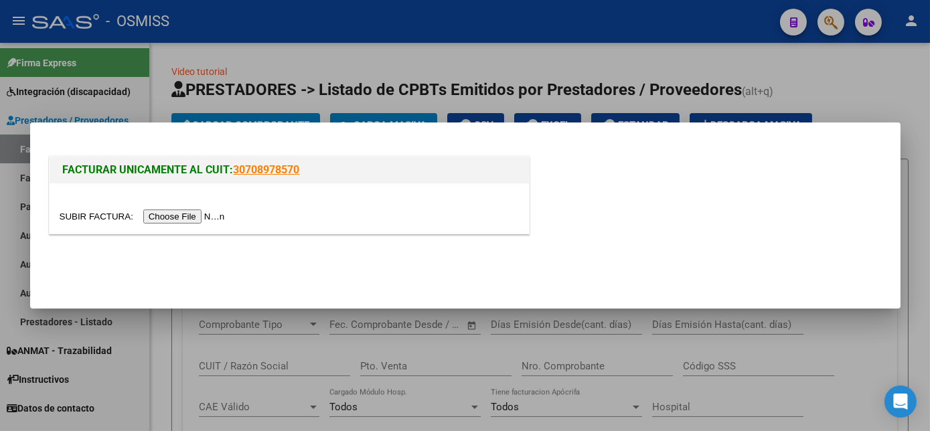
click at [165, 212] on input "file" at bounding box center [144, 217] width 169 height 14
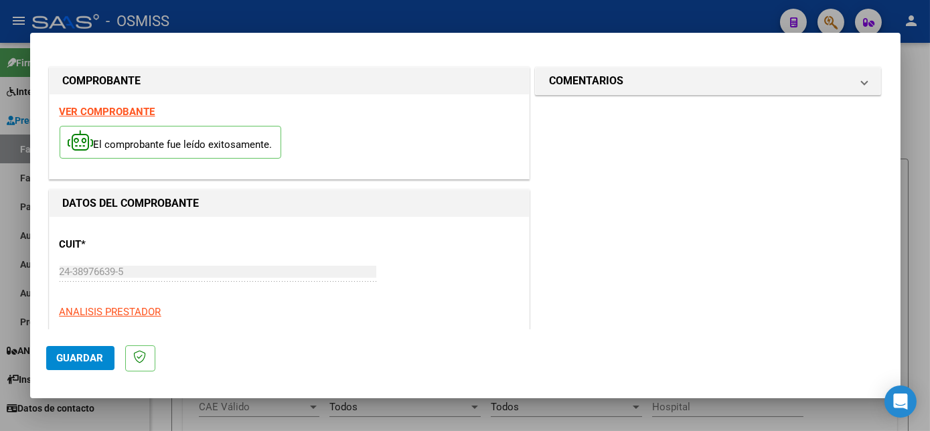
scroll to position [210, 0]
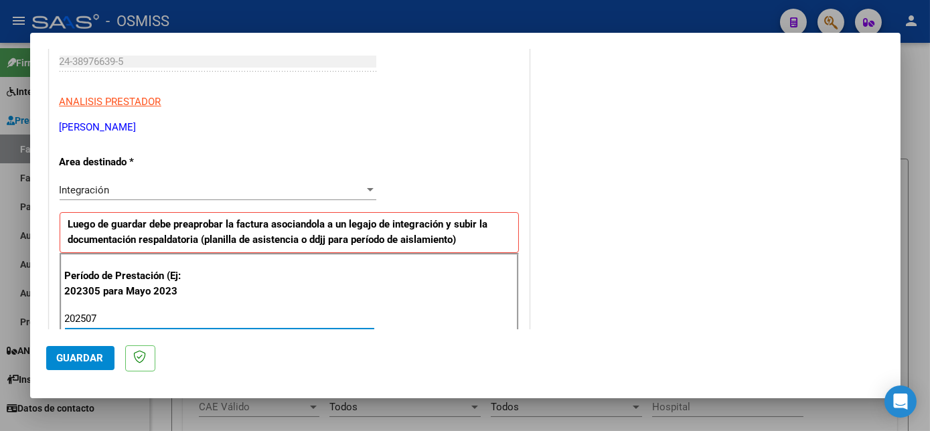
type input "202507"
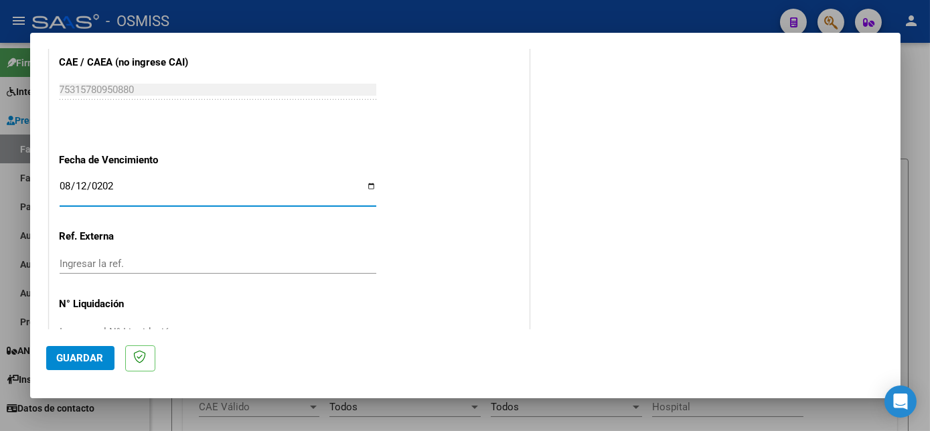
type input "[DATE]"
click at [86, 355] on span "Guardar" at bounding box center [80, 358] width 47 height 12
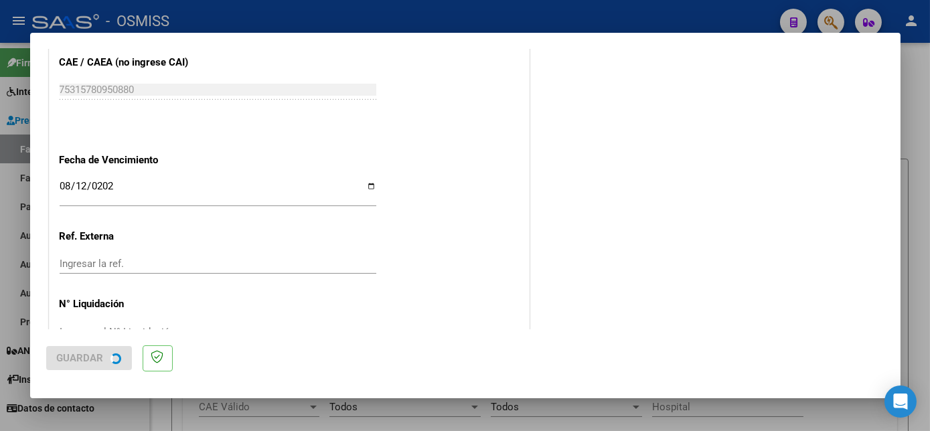
scroll to position [0, 0]
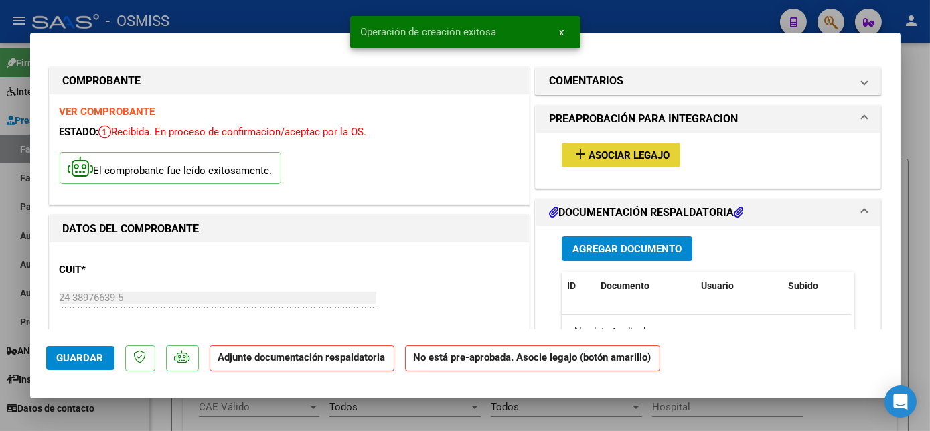
click at [578, 157] on mat-icon "add" at bounding box center [580, 154] width 16 height 16
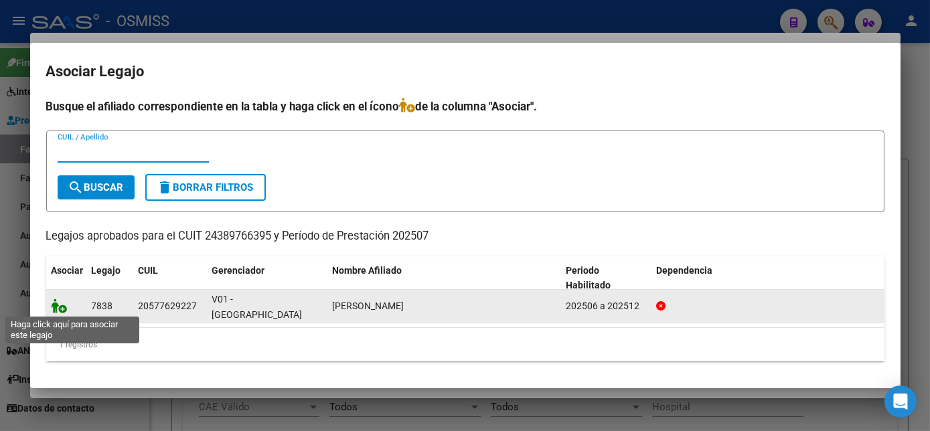
click at [55, 305] on icon at bounding box center [60, 306] width 16 height 15
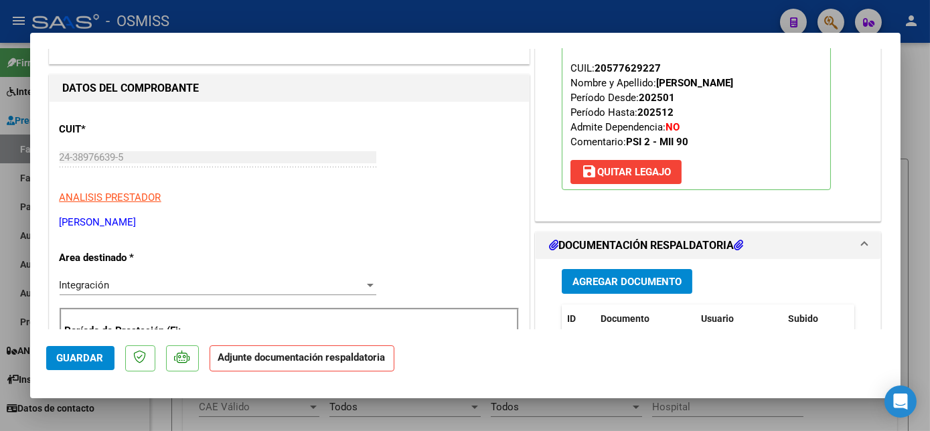
scroll to position [249, 0]
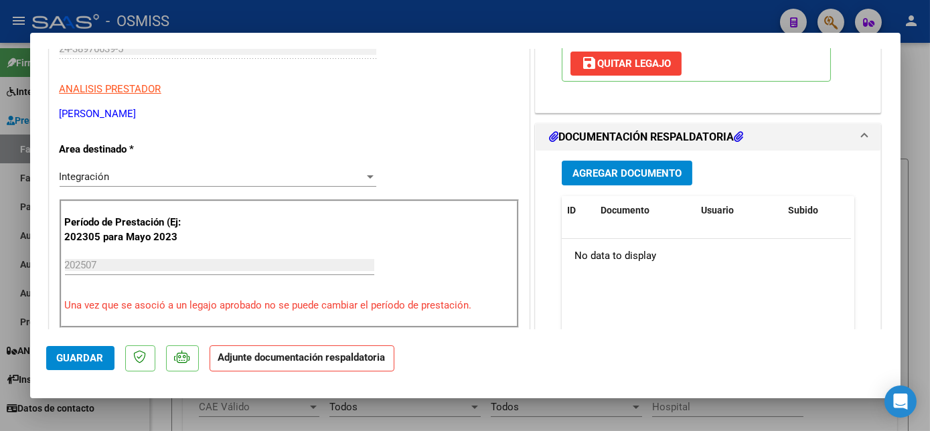
click at [627, 175] on span "Agregar Documento" at bounding box center [626, 173] width 109 height 12
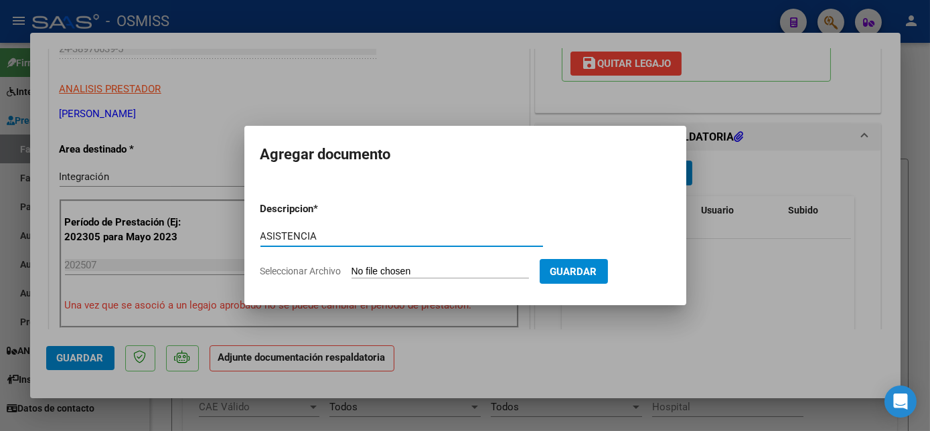
type input "ASISTENCIA"
click at [394, 271] on input "Seleccionar Archivo" at bounding box center [439, 272] width 177 height 13
type input "C:\fakepath\planilla [PERSON_NAME] - [PERSON_NAME].pdf"
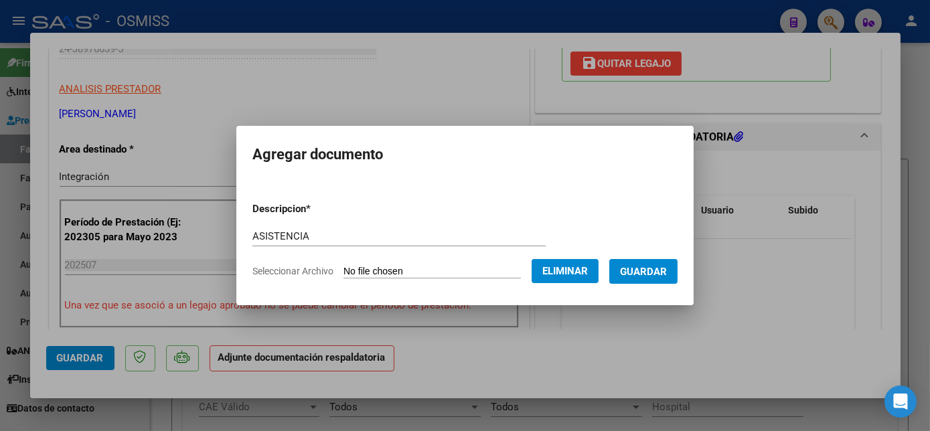
click at [649, 273] on span "Guardar" at bounding box center [643, 272] width 47 height 12
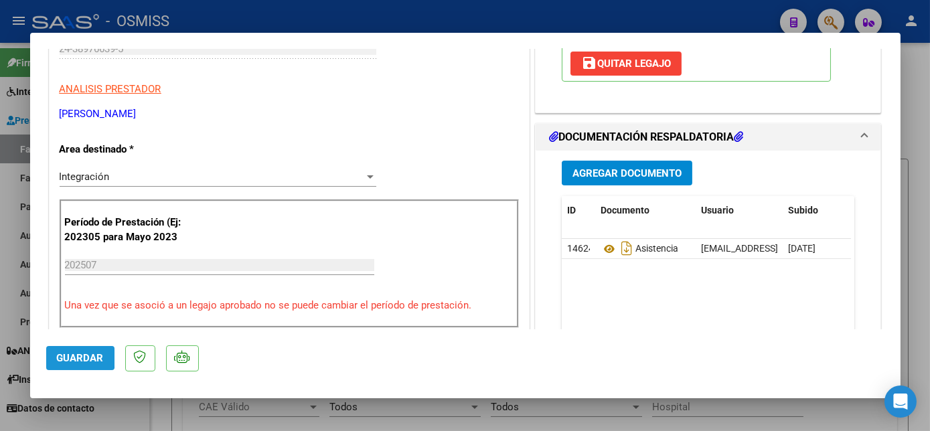
click at [59, 354] on span "Guardar" at bounding box center [80, 358] width 47 height 12
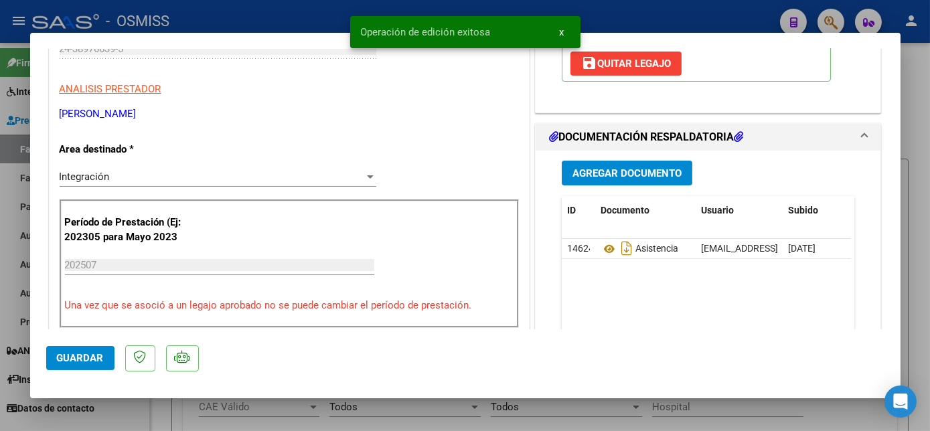
click at [115, 414] on div at bounding box center [465, 215] width 930 height 431
type input "$ 0,00"
